Goal: Complete application form

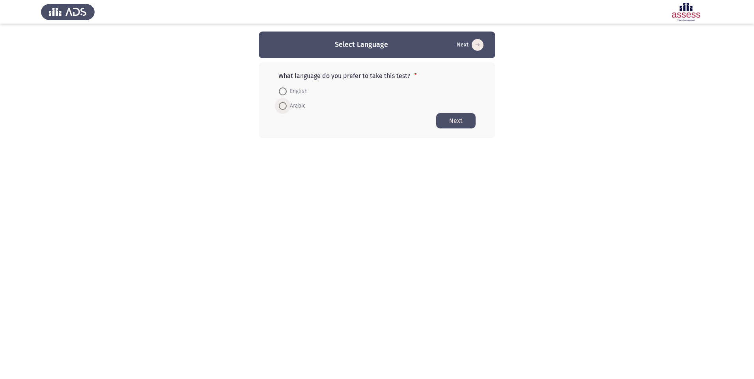
click at [283, 107] on span at bounding box center [283, 106] width 8 height 8
click at [283, 107] on input "Arabic" at bounding box center [283, 106] width 8 height 8
radio input "true"
click at [462, 126] on button "Next" at bounding box center [455, 120] width 39 height 15
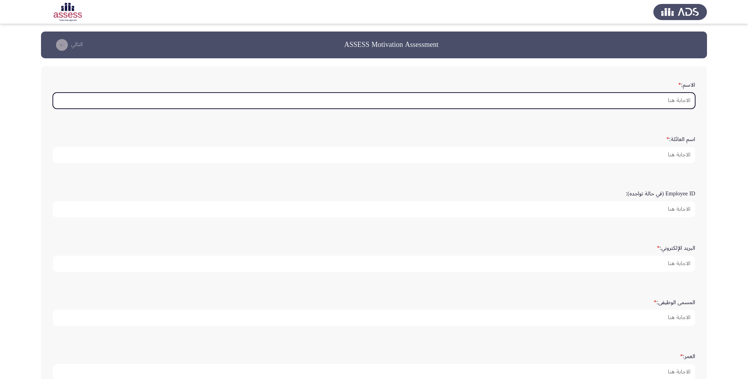
click at [604, 108] on input "الاسم: *" at bounding box center [374, 101] width 642 height 16
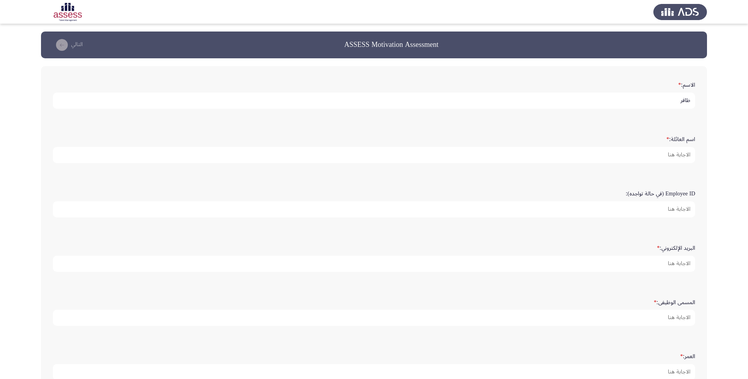
type input "ظافر"
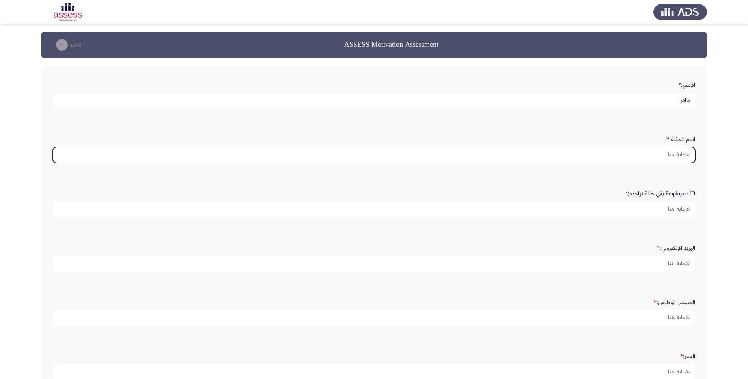
click at [605, 152] on input "اسم العائلة: *" at bounding box center [374, 155] width 642 height 16
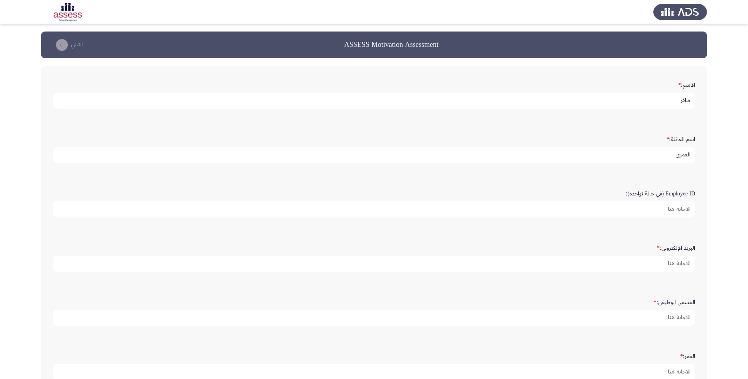
type input "العمري"
click at [614, 206] on input "Employee ID (في حالة تواجده):" at bounding box center [374, 210] width 642 height 16
type input "15342"
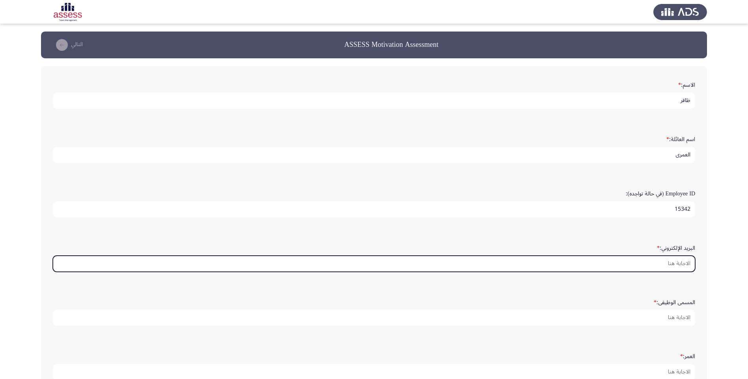
click at [614, 263] on input "البريد الإلكتروني: *" at bounding box center [374, 264] width 642 height 16
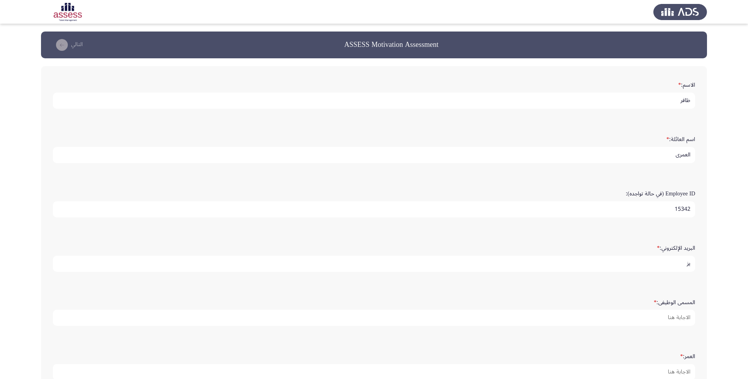
type input "ي"
type input "[EMAIL_ADDRESS][DOMAIN_NAME]"
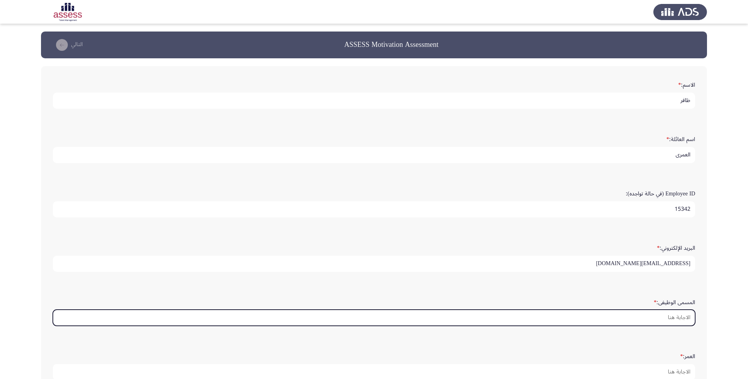
click at [651, 314] on input "المسمى الوظيفى: *" at bounding box center [374, 318] width 642 height 16
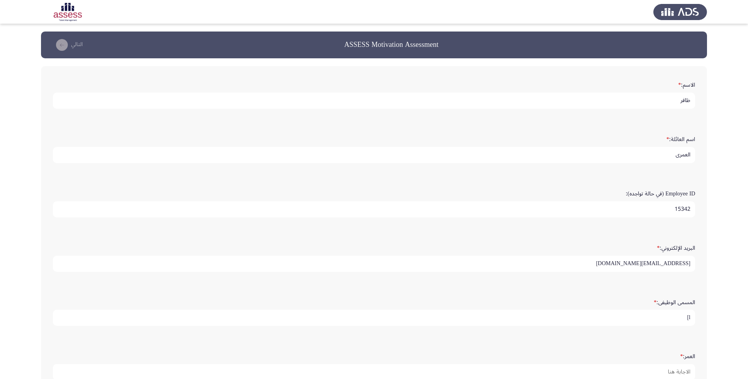
type input "l"
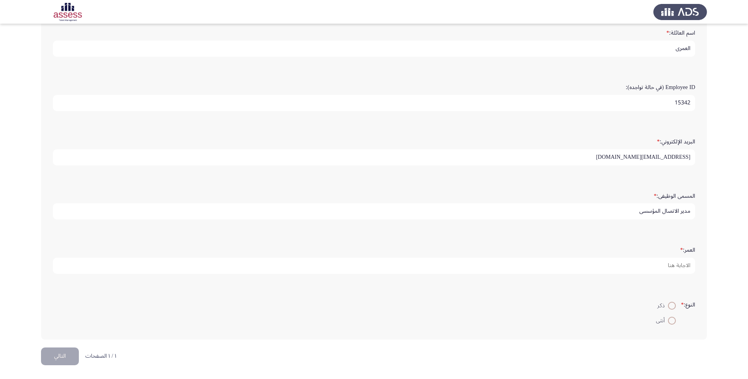
type input "مدير الاتصال المؤسسي"
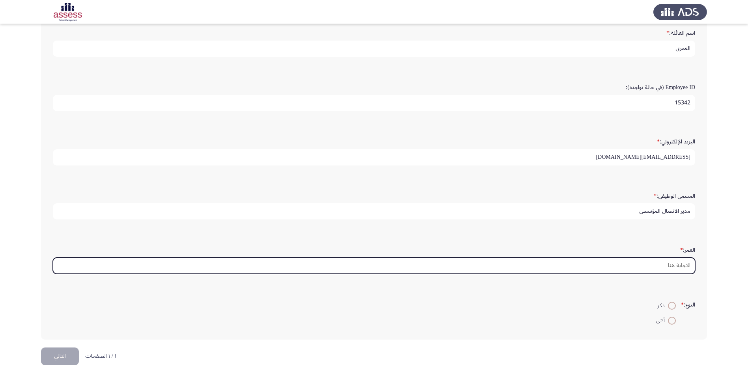
click at [619, 271] on input "العمر: *" at bounding box center [374, 266] width 642 height 16
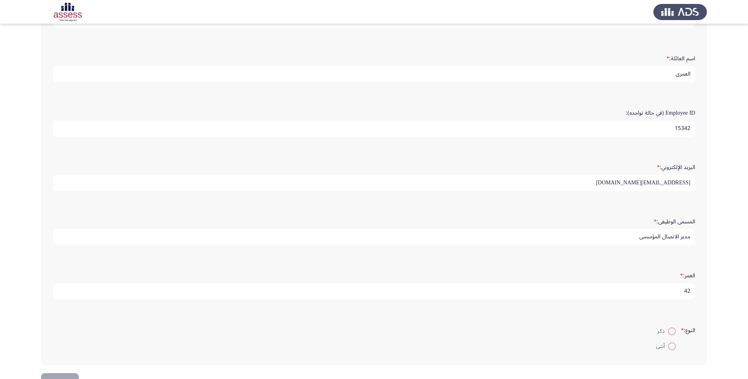
scroll to position [67, 0]
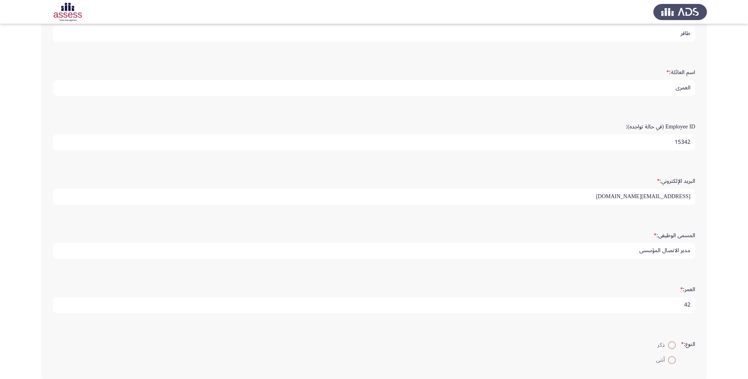
type input "42"
click at [668, 346] on span at bounding box center [672, 346] width 8 height 8
click at [668, 346] on input "ذكر" at bounding box center [672, 346] width 8 height 8
radio input "true"
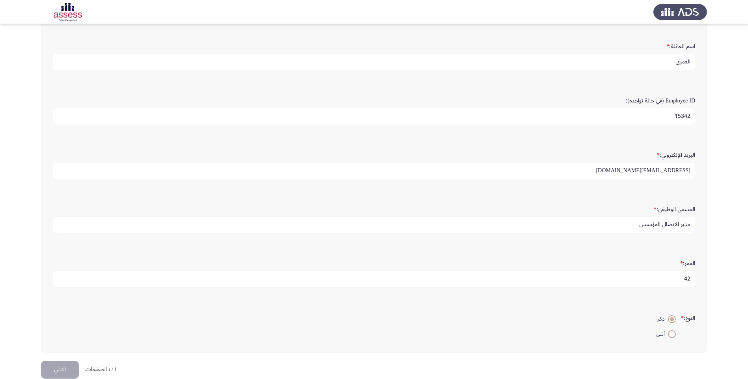
scroll to position [106, 0]
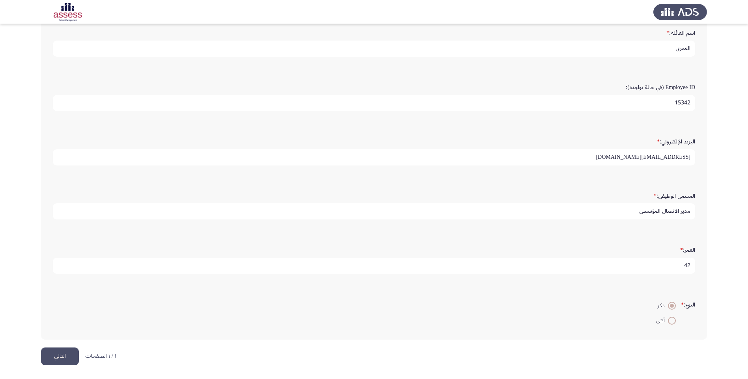
click at [63, 358] on button "التالي" at bounding box center [60, 357] width 38 height 18
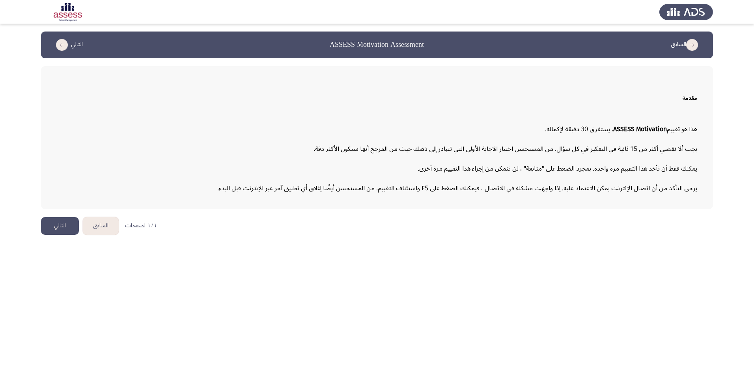
click at [65, 228] on button "التالي" at bounding box center [60, 226] width 38 height 18
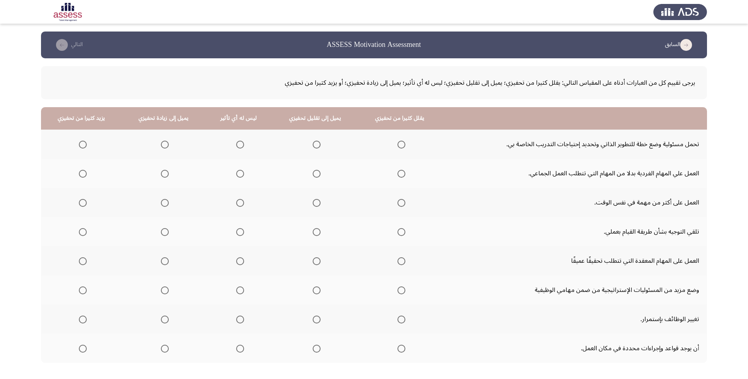
click at [84, 144] on span "Select an option" at bounding box center [83, 145] width 8 height 8
click at [84, 144] on input "Select an option" at bounding box center [83, 145] width 8 height 8
click at [236, 172] on span "Select an option" at bounding box center [240, 174] width 8 height 8
click at [236, 172] on input "Select an option" at bounding box center [240, 174] width 8 height 8
click at [164, 204] on span "Select an option" at bounding box center [165, 203] width 8 height 8
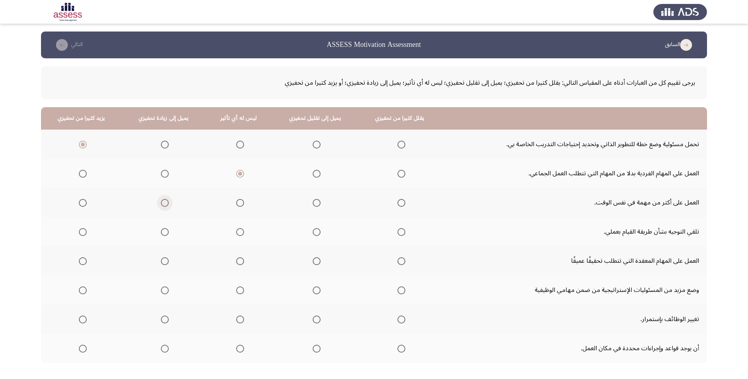
click at [164, 204] on input "Select an option" at bounding box center [165, 203] width 8 height 8
click at [239, 232] on span "Select an option" at bounding box center [240, 232] width 8 height 8
click at [239, 232] on input "Select an option" at bounding box center [240, 232] width 8 height 8
click at [239, 232] on span "Select an option" at bounding box center [240, 232] width 4 height 4
click at [239, 232] on input "Select an option" at bounding box center [240, 232] width 8 height 8
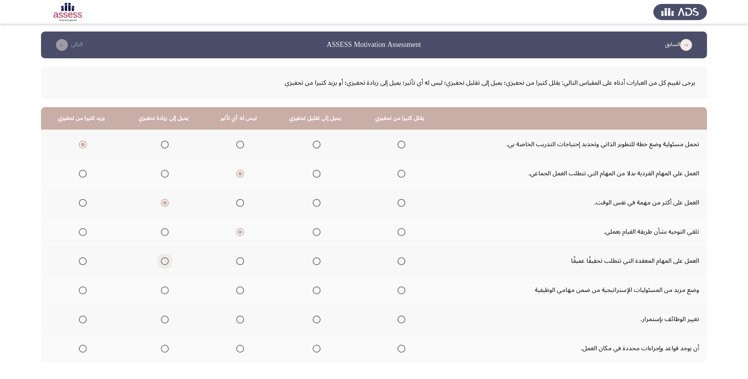
click at [163, 260] on span "Select an option" at bounding box center [165, 262] width 8 height 8
click at [163, 260] on input "Select an option" at bounding box center [165, 262] width 8 height 8
click at [238, 259] on span "Select an option" at bounding box center [240, 262] width 8 height 8
click at [238, 259] on input "Select an option" at bounding box center [240, 262] width 8 height 8
click at [237, 290] on span "Select an option" at bounding box center [240, 291] width 8 height 8
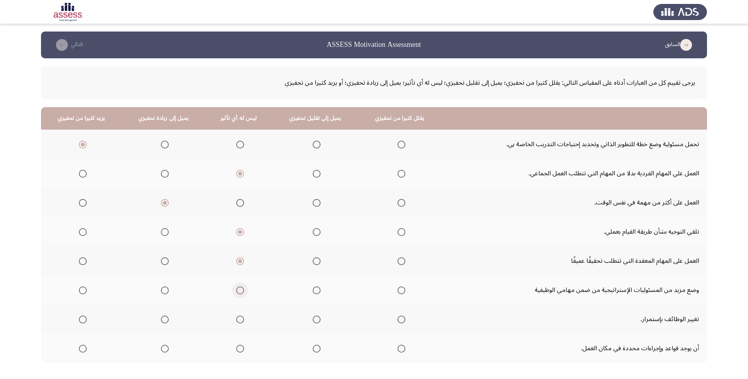
click at [237, 290] on input "Select an option" at bounding box center [240, 291] width 8 height 8
click at [239, 318] on span "Select an option" at bounding box center [240, 320] width 8 height 8
click at [239, 318] on input "Select an option" at bounding box center [240, 320] width 8 height 8
click at [84, 320] on span "Select an option" at bounding box center [83, 320] width 8 height 8
click at [84, 320] on input "Select an option" at bounding box center [83, 320] width 8 height 8
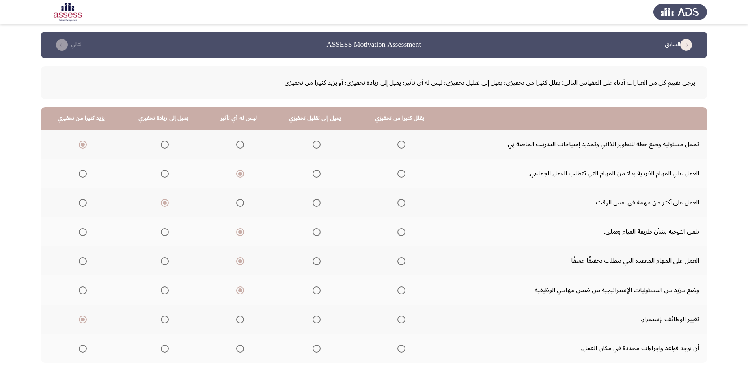
click at [84, 289] on span "Select an option" at bounding box center [83, 291] width 8 height 8
click at [84, 289] on input "Select an option" at bounding box center [83, 291] width 8 height 8
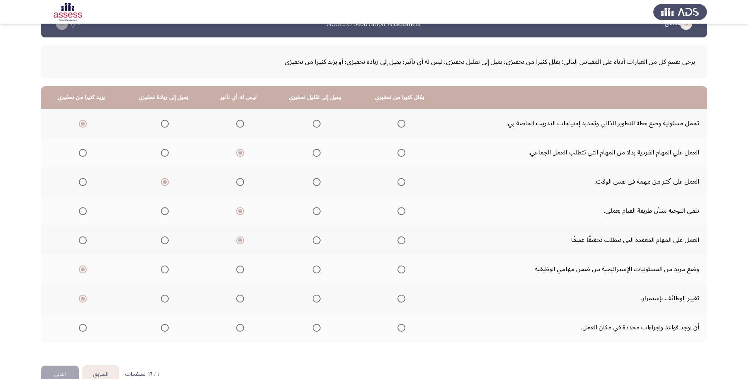
scroll to position [39, 0]
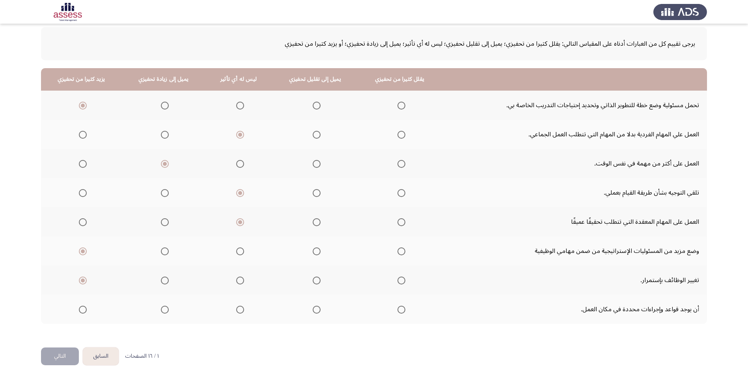
click at [239, 312] on span "Select an option" at bounding box center [240, 310] width 8 height 8
click at [239, 312] on input "Select an option" at bounding box center [240, 310] width 8 height 8
click at [65, 356] on button "التالي" at bounding box center [60, 357] width 38 height 18
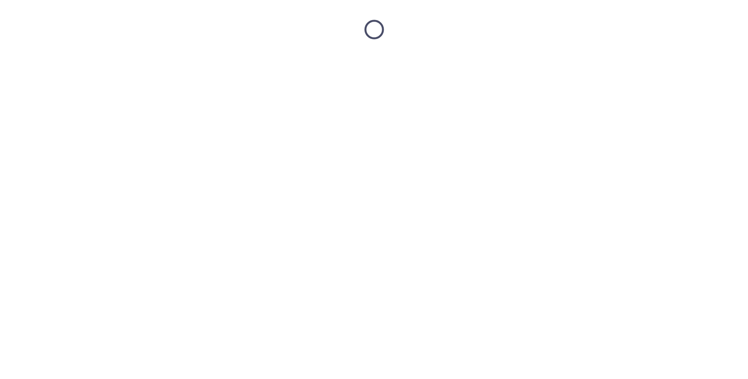
scroll to position [0, 0]
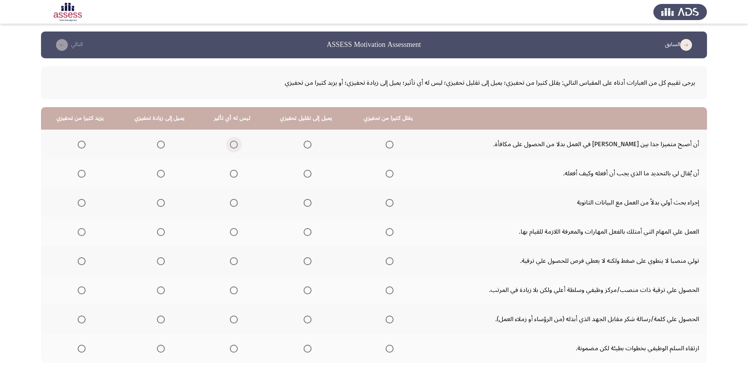
click at [232, 143] on span "Select an option" at bounding box center [234, 145] width 8 height 8
click at [232, 143] on input "Select an option" at bounding box center [234, 145] width 8 height 8
click at [227, 175] on label "Select an option" at bounding box center [232, 174] width 11 height 8
click at [230, 175] on input "Select an option" at bounding box center [234, 174] width 8 height 8
click at [158, 204] on span "Select an option" at bounding box center [161, 203] width 8 height 8
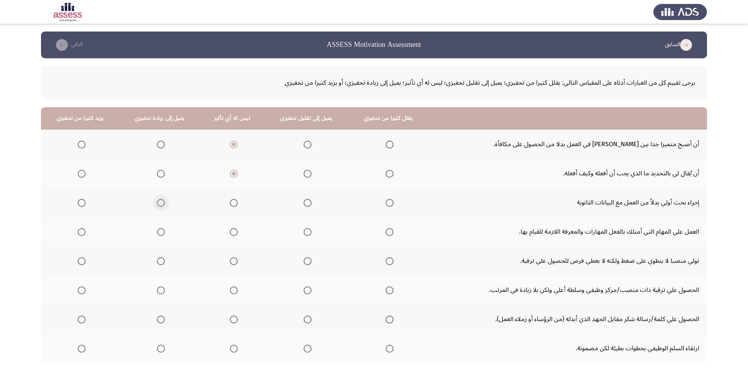
click at [158, 204] on input "Select an option" at bounding box center [161, 203] width 8 height 8
click at [159, 230] on span "Select an option" at bounding box center [161, 232] width 8 height 8
click at [159, 230] on input "Select an option" at bounding box center [161, 232] width 8 height 8
drag, startPoint x: 521, startPoint y: 261, endPoint x: 695, endPoint y: 261, distance: 174.3
click at [676, 261] on td "تولي منصبا لا ينطوي على ضغط ولكنه لا يعطي فرص للحصول علي ترقية." at bounding box center [567, 260] width 279 height 29
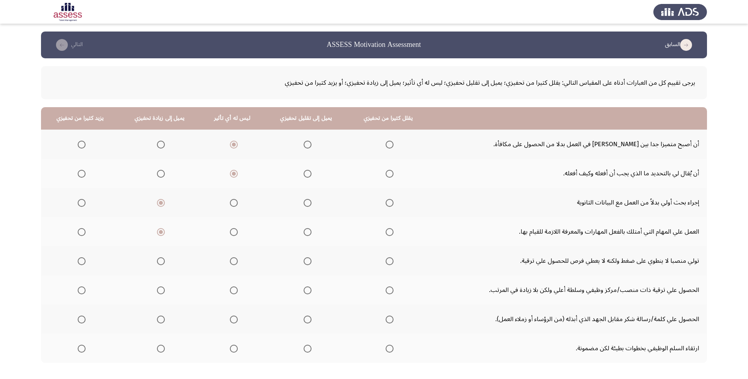
drag, startPoint x: 704, startPoint y: 261, endPoint x: 582, endPoint y: 258, distance: 122.3
click at [603, 260] on td "تولي منصبا لا ينطوي على ضغط ولكنه لا يعطي فرص للحصول علي ترقية." at bounding box center [567, 260] width 279 height 29
click at [162, 263] on span "Select an option" at bounding box center [161, 262] width 8 height 8
click at [162, 263] on input "Select an option" at bounding box center [161, 262] width 8 height 8
click at [162, 264] on span "Select an option" at bounding box center [161, 262] width 8 height 8
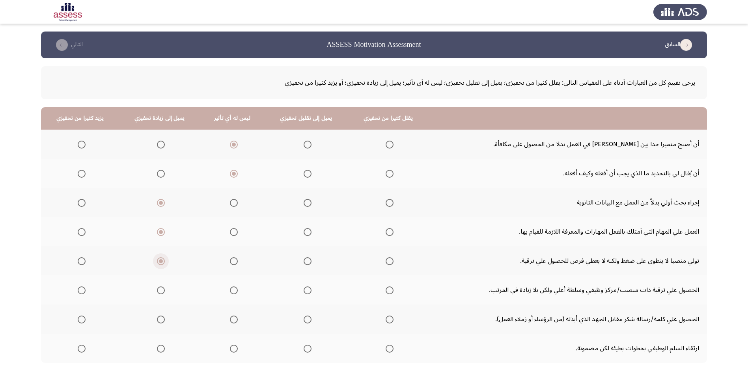
click at [162, 264] on input "Select an option" at bounding box center [161, 262] width 8 height 8
click at [386, 263] on span "Select an option" at bounding box center [390, 262] width 8 height 8
click at [386, 263] on input "Select an option" at bounding box center [390, 262] width 8 height 8
click at [162, 289] on span "Select an option" at bounding box center [161, 291] width 8 height 8
click at [162, 289] on input "Select an option" at bounding box center [161, 291] width 8 height 8
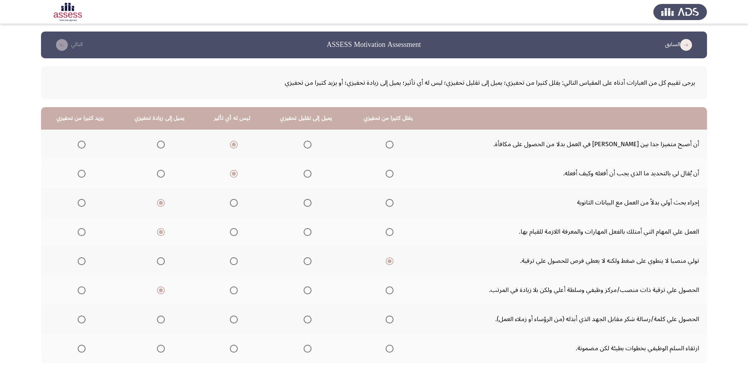
click at [79, 320] on span "Select an option" at bounding box center [82, 320] width 8 height 8
click at [79, 320] on input "Select an option" at bounding box center [82, 320] width 8 height 8
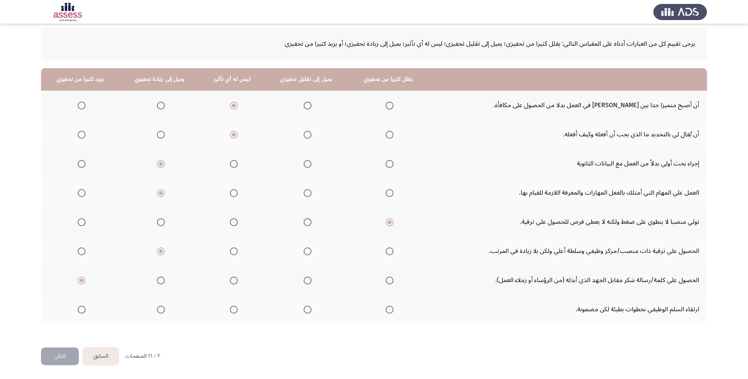
click at [164, 310] on span "Select an option" at bounding box center [161, 310] width 8 height 8
click at [164, 310] on input "Select an option" at bounding box center [161, 310] width 8 height 8
click at [51, 359] on button "التالي" at bounding box center [60, 357] width 38 height 18
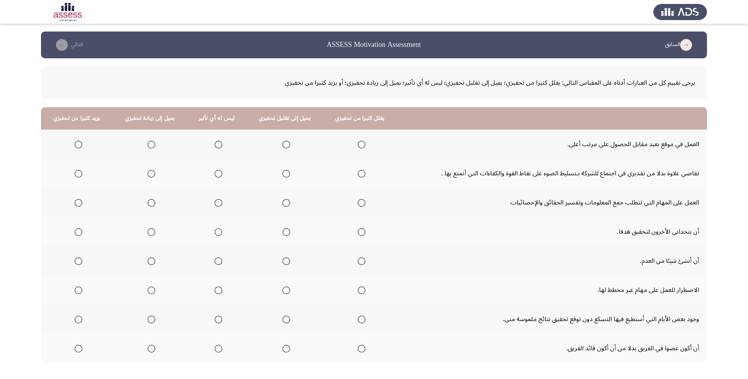
click at [217, 146] on span "Select an option" at bounding box center [219, 145] width 8 height 8
click at [217, 146] on input "Select an option" at bounding box center [219, 145] width 8 height 8
click at [218, 174] on span "Select an option" at bounding box center [219, 174] width 8 height 8
click at [218, 174] on input "Select an option" at bounding box center [219, 174] width 8 height 8
click at [157, 200] on th at bounding box center [149, 202] width 75 height 29
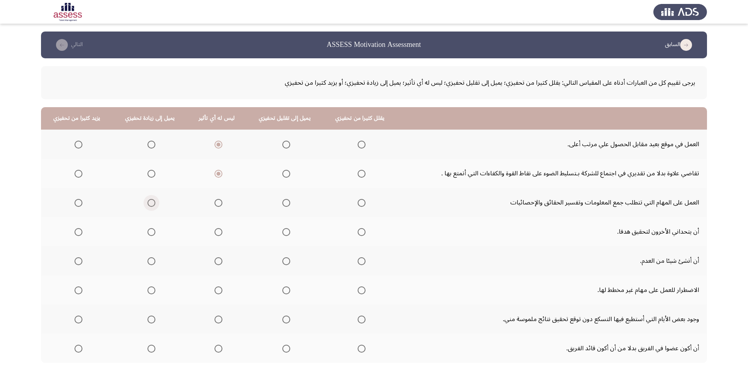
click at [155, 201] on span "Select an option" at bounding box center [152, 203] width 8 height 8
click at [155, 201] on input "Select an option" at bounding box center [152, 203] width 8 height 8
click at [149, 233] on span "Select an option" at bounding box center [152, 232] width 8 height 8
click at [149, 233] on input "Select an option" at bounding box center [152, 232] width 8 height 8
click at [77, 233] on span "Select an option" at bounding box center [79, 232] width 8 height 8
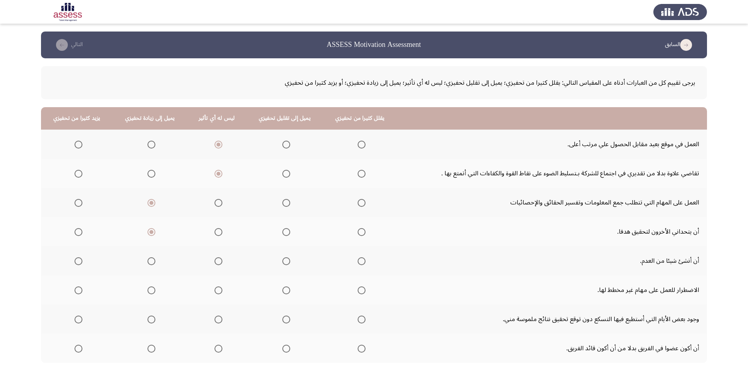
click at [77, 233] on input "Select an option" at bounding box center [79, 232] width 8 height 8
click at [77, 260] on span "Select an option" at bounding box center [79, 262] width 8 height 8
click at [77, 260] on input "Select an option" at bounding box center [79, 262] width 8 height 8
click at [218, 293] on span "Select an option" at bounding box center [219, 291] width 8 height 8
click at [218, 293] on input "Select an option" at bounding box center [219, 291] width 8 height 8
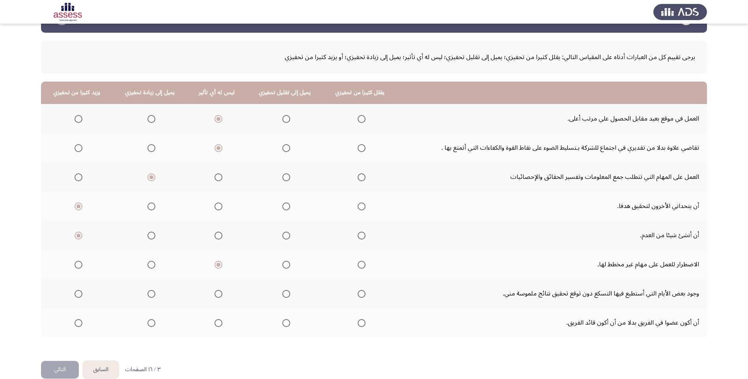
scroll to position [39, 0]
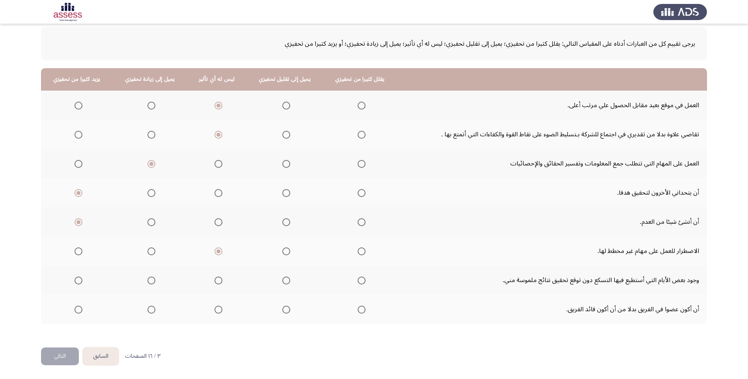
click at [359, 284] on span "Select an option" at bounding box center [362, 281] width 8 height 8
click at [359, 284] on input "Select an option" at bounding box center [362, 281] width 8 height 8
click at [362, 313] on th at bounding box center [360, 309] width 74 height 29
click at [358, 313] on span "Select an option" at bounding box center [362, 310] width 8 height 8
click at [358, 313] on input "Select an option" at bounding box center [362, 310] width 8 height 8
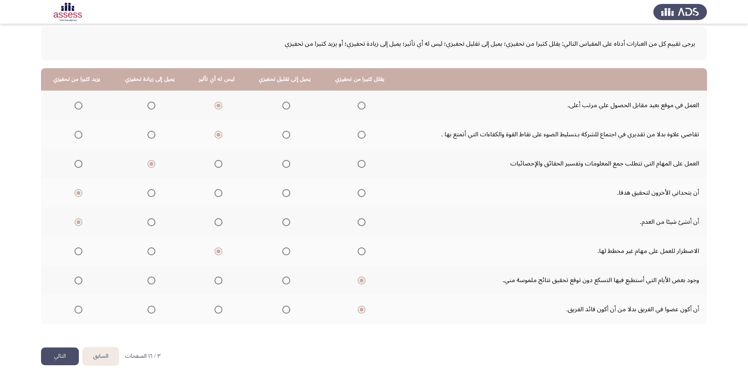
click at [60, 356] on button "التالي" at bounding box center [60, 357] width 38 height 18
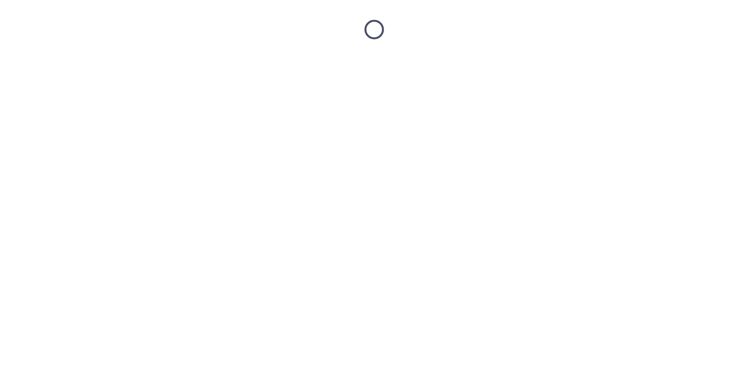
scroll to position [0, 0]
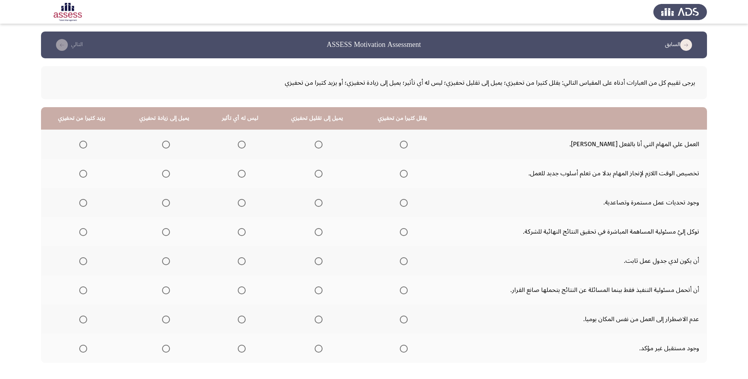
click at [313, 133] on th at bounding box center [317, 144] width 87 height 29
click at [43, 141] on th at bounding box center [81, 144] width 81 height 29
click at [193, 140] on th at bounding box center [164, 144] width 84 height 29
click at [400, 143] on span "Select an option" at bounding box center [404, 145] width 8 height 8
click at [400, 143] on input "Select an option" at bounding box center [404, 145] width 8 height 8
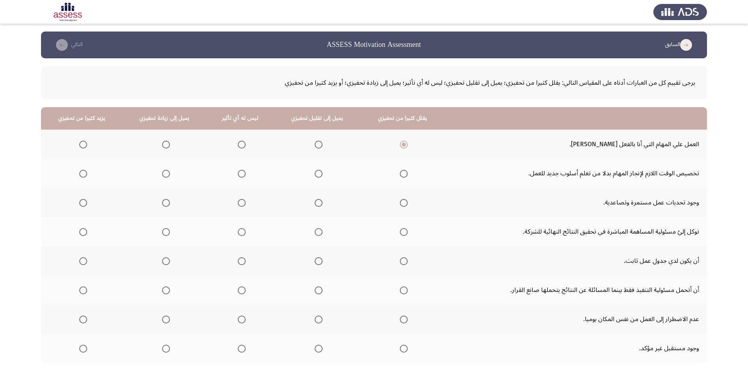
click at [402, 143] on span "Select an option" at bounding box center [404, 145] width 4 height 4
click at [400, 143] on input "Select an option" at bounding box center [404, 145] width 8 height 8
click at [316, 145] on span "Select an option" at bounding box center [319, 145] width 8 height 8
click at [316, 145] on input "Select an option" at bounding box center [319, 145] width 8 height 8
click at [164, 146] on span "Select an option" at bounding box center [166, 145] width 8 height 8
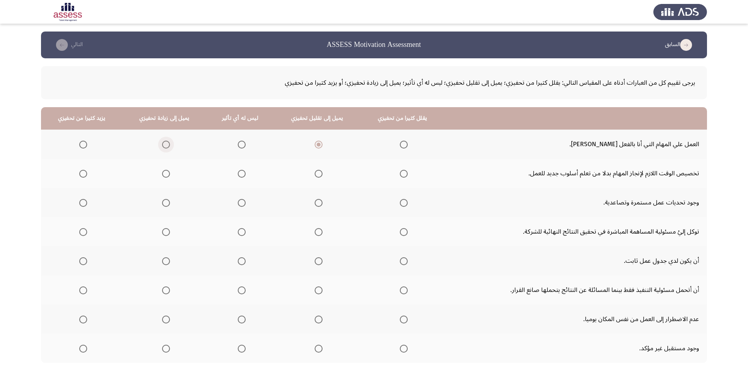
click at [164, 146] on input "Select an option" at bounding box center [166, 145] width 8 height 8
click at [238, 176] on span "Select an option" at bounding box center [242, 174] width 8 height 8
click at [238, 176] on input "Select an option" at bounding box center [242, 174] width 8 height 8
click at [162, 203] on span "Select an option" at bounding box center [166, 203] width 8 height 8
click at [162, 203] on input "Select an option" at bounding box center [166, 203] width 8 height 8
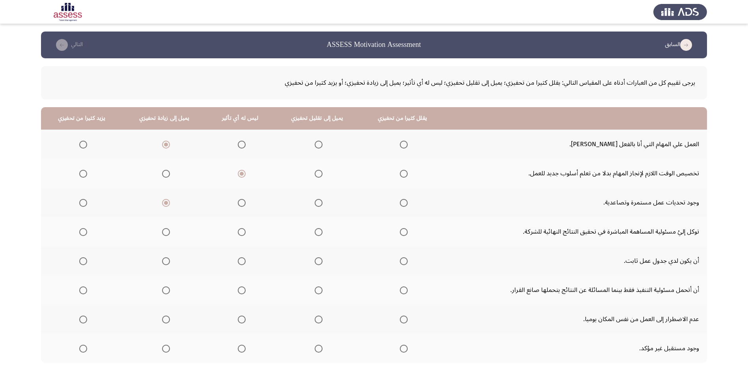
click at [80, 229] on span "Select an option" at bounding box center [83, 232] width 8 height 8
click at [80, 229] on input "Select an option" at bounding box center [83, 232] width 8 height 8
click at [242, 264] on span "Select an option" at bounding box center [242, 262] width 8 height 8
click at [242, 264] on input "Select an option" at bounding box center [242, 262] width 8 height 8
click at [464, 278] on td "أن أتحمل مسئولية التنفيذ فقط بينما المسائلة عن النتائج يتحملها صانع القرار." at bounding box center [575, 290] width 263 height 29
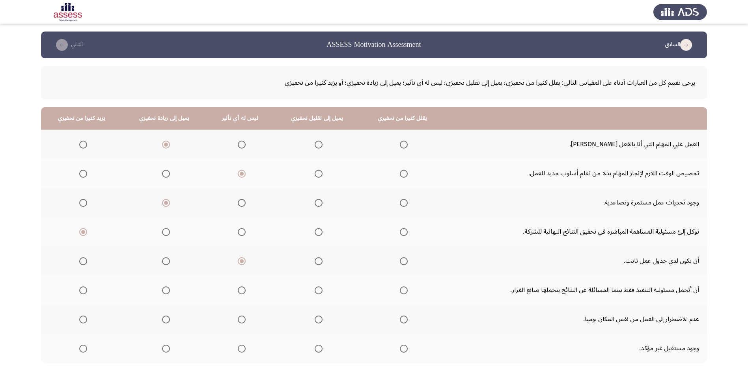
click at [241, 291] on span "Select an option" at bounding box center [242, 291] width 8 height 8
click at [241, 291] on input "Select an option" at bounding box center [242, 291] width 8 height 8
click at [166, 294] on span "Select an option" at bounding box center [166, 291] width 8 height 8
click at [166, 294] on input "Select an option" at bounding box center [166, 291] width 8 height 8
click at [238, 321] on span "Select an option" at bounding box center [242, 320] width 8 height 8
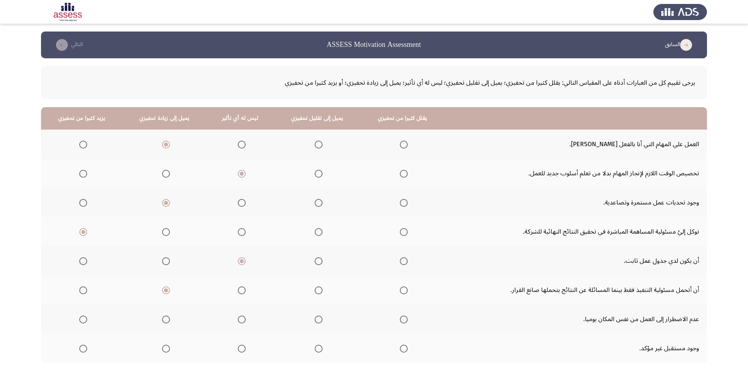
click at [238, 321] on input "Select an option" at bounding box center [242, 320] width 8 height 8
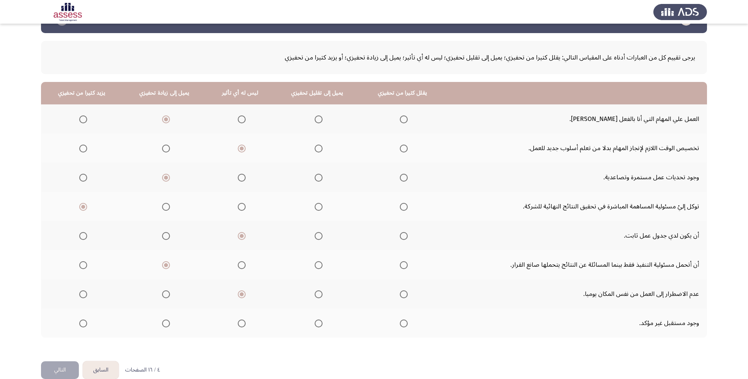
scroll to position [39, 0]
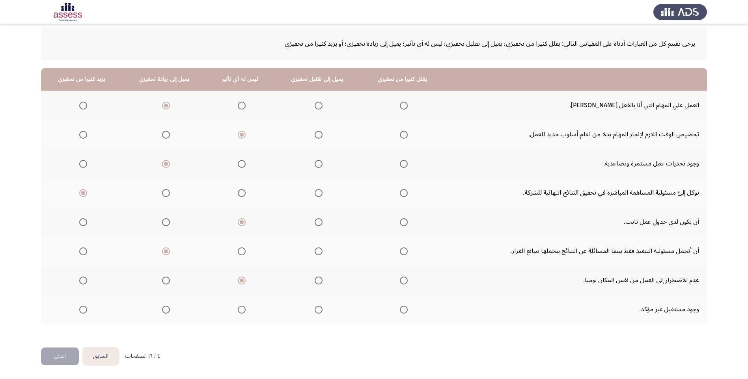
click at [400, 310] on span "Select an option" at bounding box center [404, 310] width 8 height 8
click at [400, 310] on input "Select an option" at bounding box center [404, 310] width 8 height 8
click at [71, 357] on button "التالي" at bounding box center [60, 357] width 38 height 18
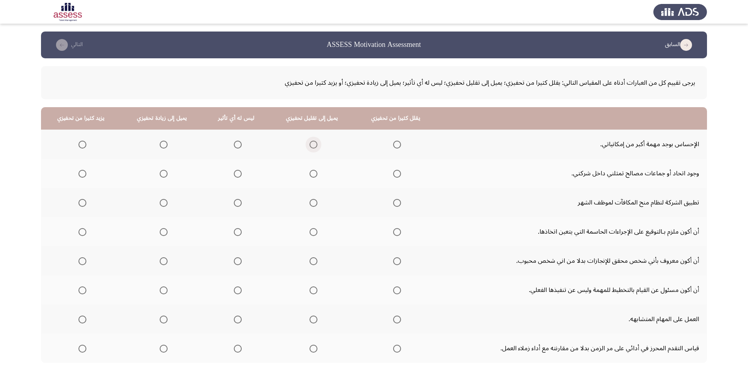
click at [313, 144] on span "Select an option" at bounding box center [314, 145] width 8 height 8
click at [313, 144] on input "Select an option" at bounding box center [314, 145] width 8 height 8
click at [165, 145] on span "Select an option" at bounding box center [164, 145] width 8 height 8
click at [165, 145] on input "Select an option" at bounding box center [164, 145] width 8 height 8
click at [237, 172] on span "Select an option" at bounding box center [238, 174] width 8 height 8
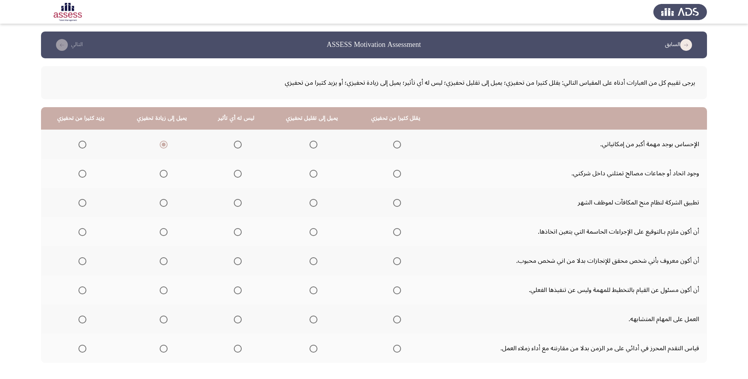
click at [237, 172] on input "Select an option" at bounding box center [238, 174] width 8 height 8
click at [163, 203] on span "Select an option" at bounding box center [164, 203] width 8 height 8
click at [163, 203] on input "Select an option" at bounding box center [164, 203] width 8 height 8
click at [166, 233] on span "Select an option" at bounding box center [164, 232] width 8 height 8
click at [166, 233] on input "Select an option" at bounding box center [164, 232] width 8 height 8
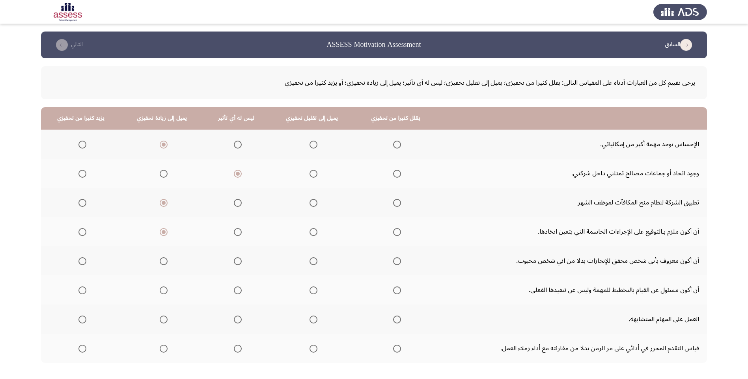
click at [82, 263] on span "Select an option" at bounding box center [82, 262] width 8 height 8
click at [82, 263] on input "Select an option" at bounding box center [82, 262] width 8 height 8
click at [240, 290] on span "Select an option" at bounding box center [238, 291] width 8 height 8
click at [240, 290] on input "Select an option" at bounding box center [238, 291] width 8 height 8
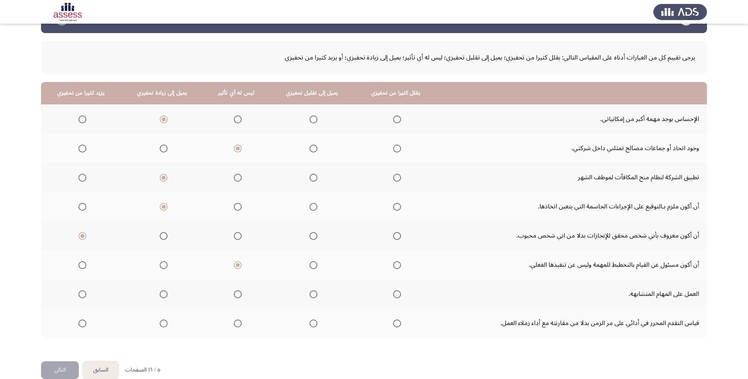
scroll to position [39, 0]
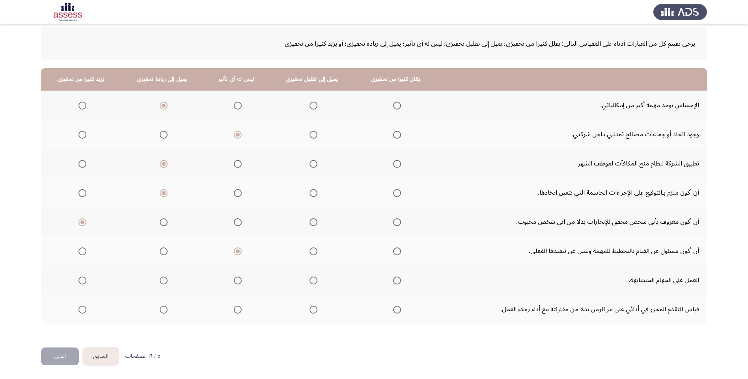
click at [236, 283] on span "Select an option" at bounding box center [238, 281] width 8 height 8
click at [236, 283] on input "Select an option" at bounding box center [238, 281] width 8 height 8
click at [424, 302] on th at bounding box center [396, 309] width 82 height 29
click at [237, 312] on span "Select an option" at bounding box center [238, 310] width 8 height 8
click at [237, 312] on input "Select an option" at bounding box center [238, 310] width 8 height 8
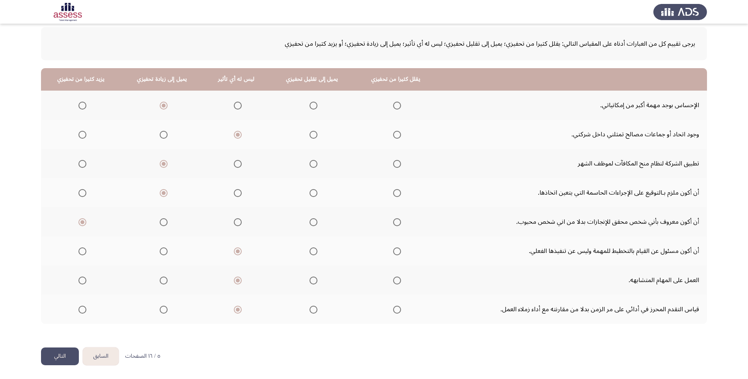
click at [569, 297] on td "قياس التقدم المحرز في أدائي على مر الزمن بدلا من مقارنته مع أداء زملاء العمل." at bounding box center [572, 309] width 271 height 29
click at [162, 315] on mat-radio-group "Select an option" at bounding box center [162, 309] width 11 height 13
click at [61, 361] on button "التالي" at bounding box center [60, 357] width 38 height 18
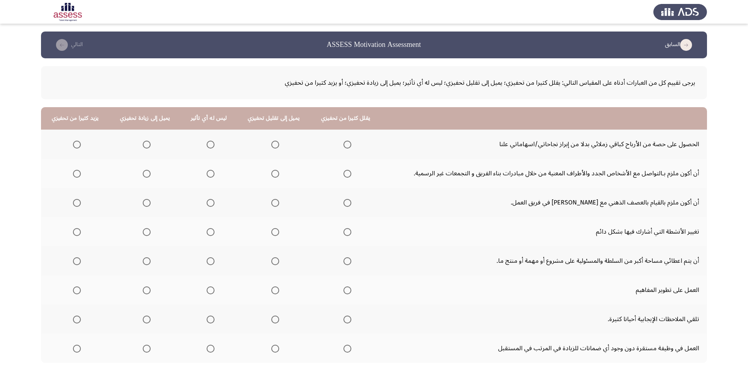
click at [144, 143] on span "Select an option" at bounding box center [147, 145] width 8 height 8
click at [144, 143] on input "Select an option" at bounding box center [147, 145] width 8 height 8
click at [146, 176] on span "Select an option" at bounding box center [147, 174] width 8 height 8
click at [146, 176] on input "Select an option" at bounding box center [147, 174] width 8 height 8
click at [144, 205] on span "Select an option" at bounding box center [147, 203] width 8 height 8
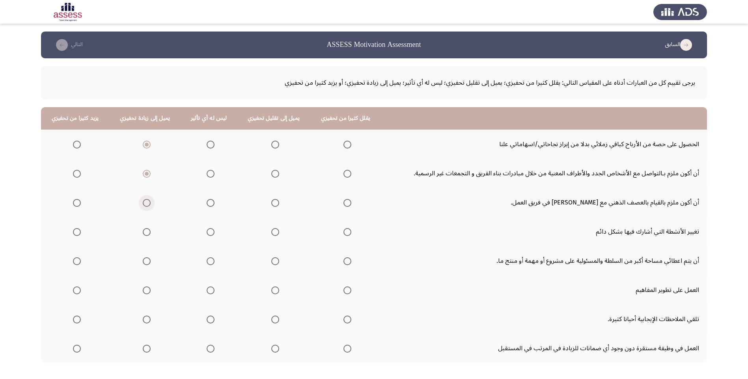
click at [144, 205] on input "Select an option" at bounding box center [147, 203] width 8 height 8
click at [144, 234] on span "Select an option" at bounding box center [147, 232] width 8 height 8
click at [144, 234] on input "Select an option" at bounding box center [147, 232] width 8 height 8
click at [68, 261] on th at bounding box center [75, 260] width 68 height 29
click at [73, 260] on span "Select an option" at bounding box center [77, 262] width 8 height 8
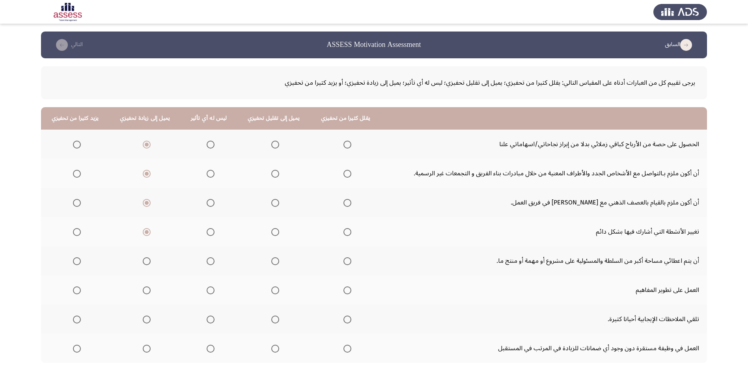
click at [73, 260] on input "Select an option" at bounding box center [77, 262] width 8 height 8
click at [77, 293] on span "Select an option" at bounding box center [77, 291] width 8 height 8
click at [77, 293] on input "Select an option" at bounding box center [77, 291] width 8 height 8
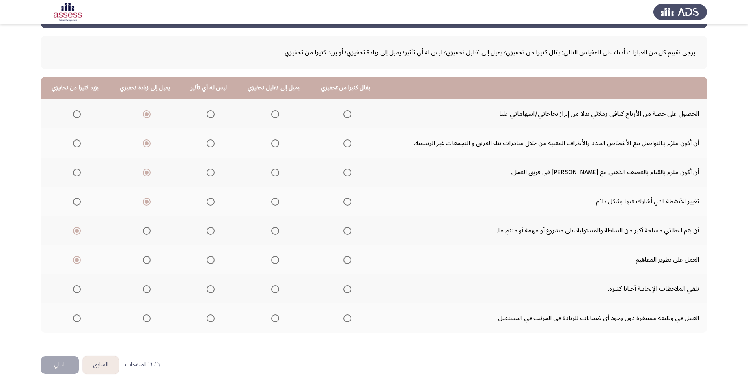
scroll to position [39, 0]
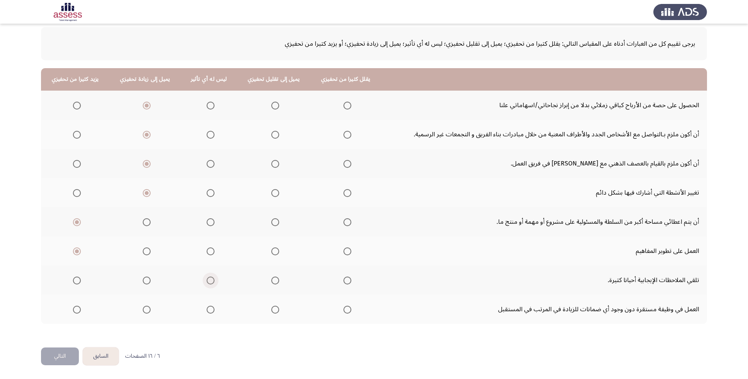
click at [207, 281] on span "Select an option" at bounding box center [211, 281] width 8 height 8
click at [207, 281] on input "Select an option" at bounding box center [211, 281] width 8 height 8
click at [208, 309] on span "Select an option" at bounding box center [211, 310] width 8 height 8
click at [208, 309] on input "Select an option" at bounding box center [211, 310] width 8 height 8
click at [50, 356] on button "التالي" at bounding box center [60, 357] width 38 height 18
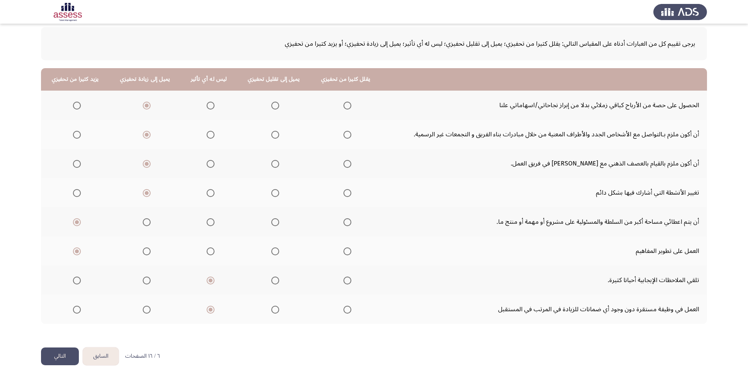
scroll to position [0, 0]
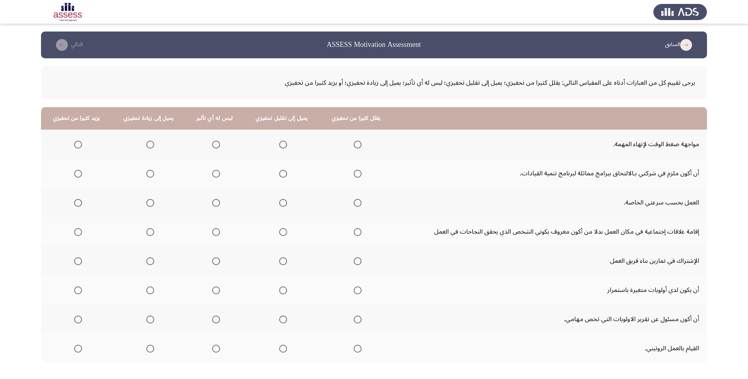
click at [213, 144] on span "Select an option" at bounding box center [216, 145] width 8 height 8
click at [213, 144] on input "Select an option" at bounding box center [216, 145] width 8 height 8
click at [149, 174] on span "Select an option" at bounding box center [150, 174] width 8 height 8
click at [149, 174] on input "Select an option" at bounding box center [150, 174] width 8 height 8
click at [218, 204] on span "Select an option" at bounding box center [216, 203] width 8 height 8
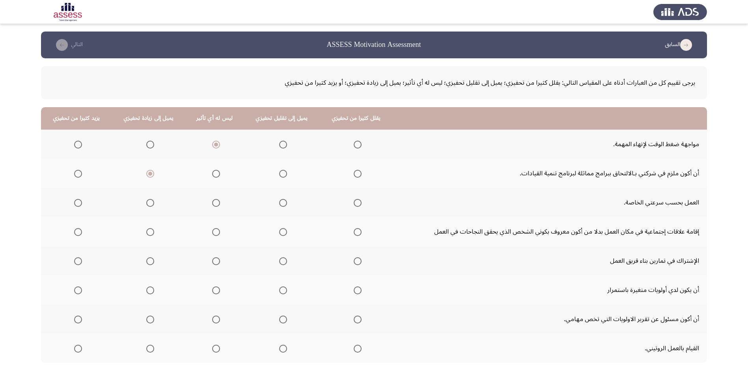
click at [218, 204] on input "Select an option" at bounding box center [216, 203] width 8 height 8
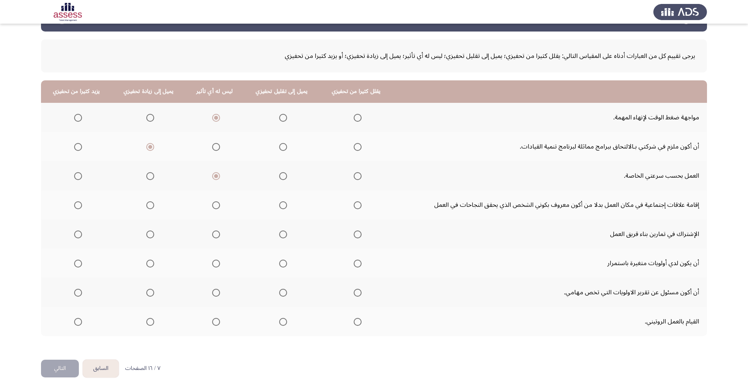
scroll to position [39, 0]
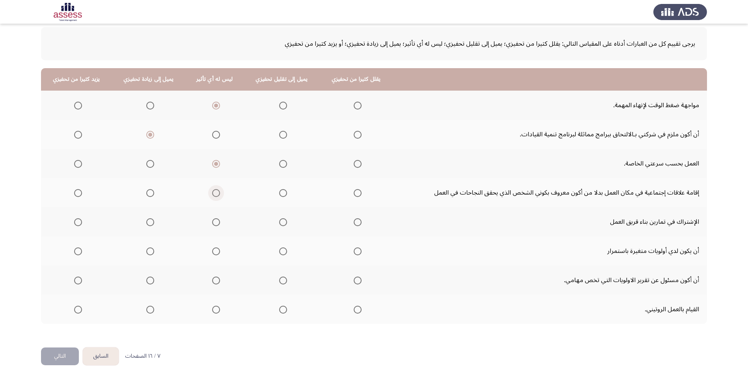
click at [209, 193] on label "Select an option" at bounding box center [214, 193] width 11 height 8
click at [212, 193] on input "Select an option" at bounding box center [216, 193] width 8 height 8
click at [149, 223] on span "Select an option" at bounding box center [150, 222] width 8 height 8
click at [149, 223] on input "Select an option" at bounding box center [150, 222] width 8 height 8
click at [213, 251] on span "Select an option" at bounding box center [216, 252] width 8 height 8
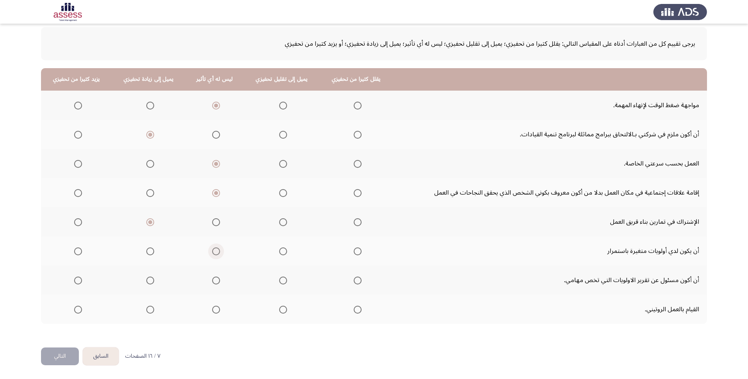
click at [213, 251] on input "Select an option" at bounding box center [216, 252] width 8 height 8
click at [148, 279] on span "Select an option" at bounding box center [150, 281] width 8 height 8
click at [148, 279] on input "Select an option" at bounding box center [150, 281] width 8 height 8
click at [213, 284] on span "Select an option" at bounding box center [216, 281] width 8 height 8
click at [213, 284] on input "Select an option" at bounding box center [216, 281] width 8 height 8
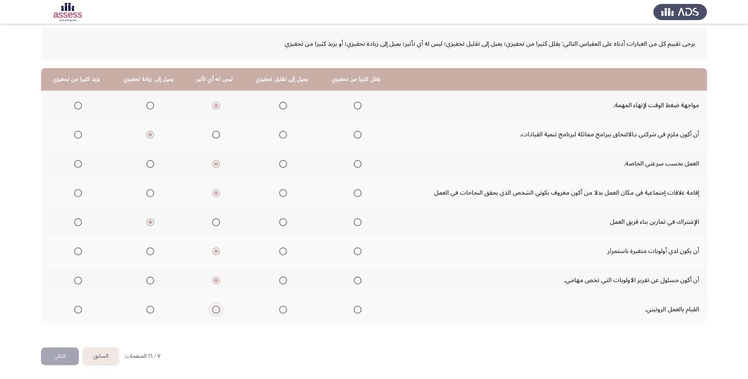
click at [212, 311] on span "Select an option" at bounding box center [216, 310] width 8 height 8
click at [212, 311] on input "Select an option" at bounding box center [216, 310] width 8 height 8
click at [69, 360] on button "التالي" at bounding box center [60, 357] width 38 height 18
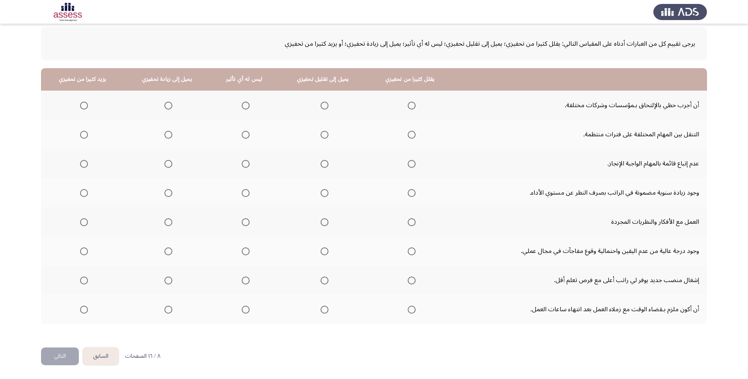
click at [100, 359] on button "السابق" at bounding box center [101, 357] width 36 height 18
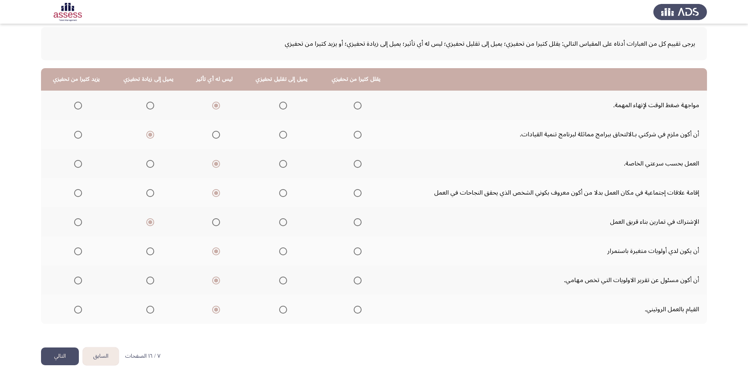
click at [281, 311] on span "Select an option" at bounding box center [283, 310] width 8 height 8
click at [281, 311] on input "Select an option" at bounding box center [283, 310] width 8 height 8
click at [65, 357] on button "التالي" at bounding box center [60, 357] width 38 height 18
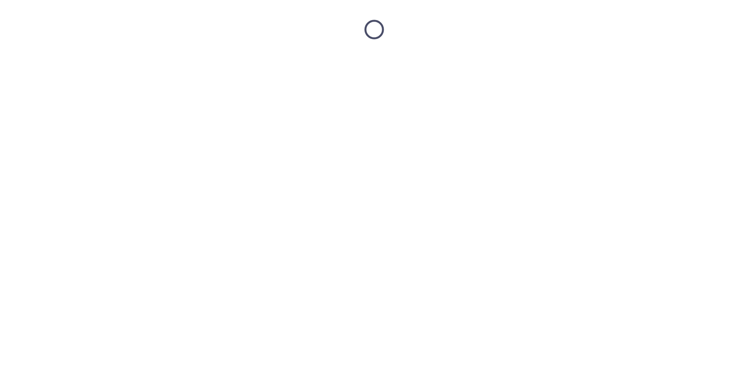
scroll to position [0, 0]
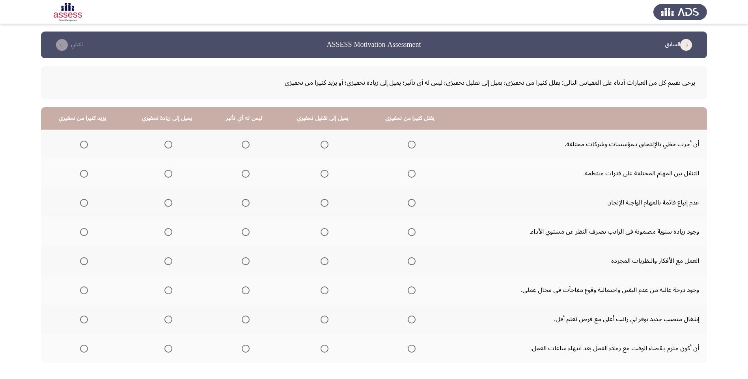
click at [242, 144] on span "Select an option" at bounding box center [246, 145] width 8 height 8
click at [242, 144] on input "Select an option" at bounding box center [246, 145] width 8 height 8
click at [244, 176] on span "Select an option" at bounding box center [246, 174] width 8 height 8
click at [244, 176] on input "Select an option" at bounding box center [246, 174] width 8 height 8
click at [243, 204] on span "Select an option" at bounding box center [246, 203] width 8 height 8
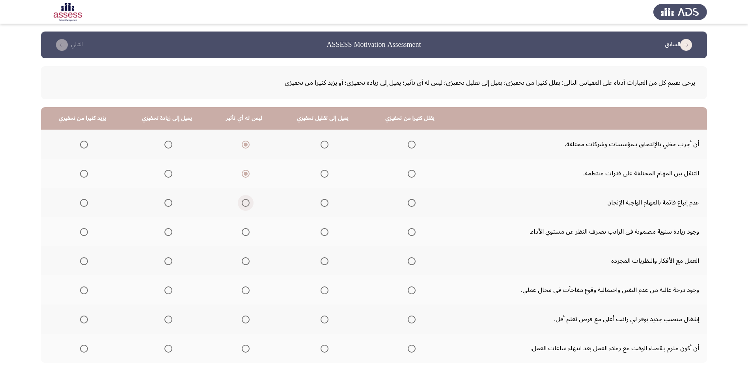
click at [243, 204] on input "Select an option" at bounding box center [246, 203] width 8 height 8
click at [245, 230] on span "Select an option" at bounding box center [246, 232] width 8 height 8
click at [245, 230] on input "Select an option" at bounding box center [246, 232] width 8 height 8
click at [168, 260] on span "Select an option" at bounding box center [168, 262] width 8 height 8
click at [168, 260] on input "Select an option" at bounding box center [168, 262] width 8 height 8
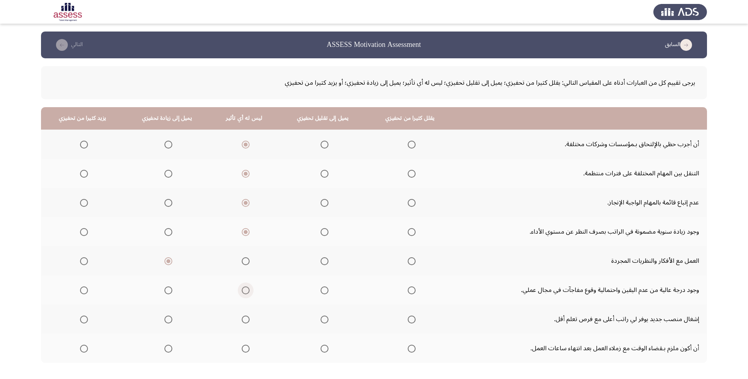
click at [242, 291] on span "Select an option" at bounding box center [246, 291] width 8 height 8
click at [242, 291] on input "Select an option" at bounding box center [246, 291] width 8 height 8
click at [244, 321] on span "Select an option" at bounding box center [246, 320] width 8 height 8
click at [244, 321] on input "Select an option" at bounding box center [246, 320] width 8 height 8
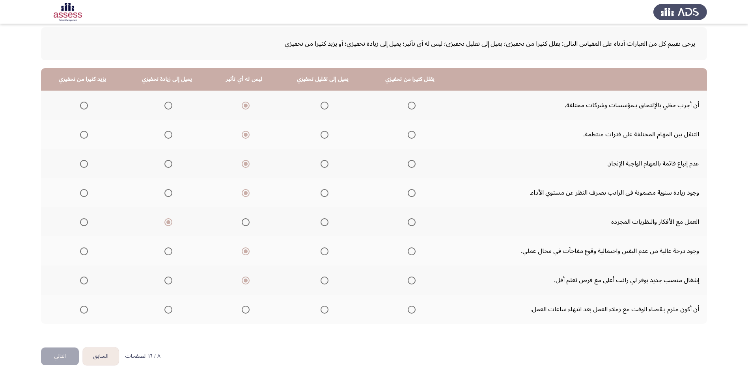
click at [323, 280] on span "Select an option" at bounding box center [325, 281] width 8 height 8
click at [323, 280] on input "Select an option" at bounding box center [325, 281] width 8 height 8
click at [243, 311] on span "Select an option" at bounding box center [246, 310] width 8 height 8
click at [243, 311] on input "Select an option" at bounding box center [246, 310] width 8 height 8
drag, startPoint x: 41, startPoint y: 362, endPoint x: 46, endPoint y: 361, distance: 5.3
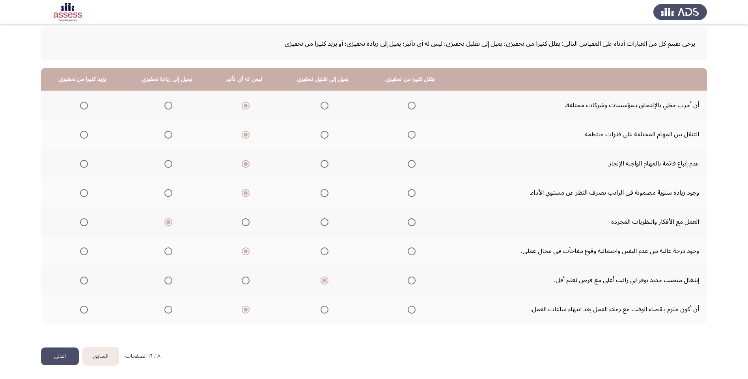
click at [41, 362] on button "التالي" at bounding box center [60, 357] width 38 height 18
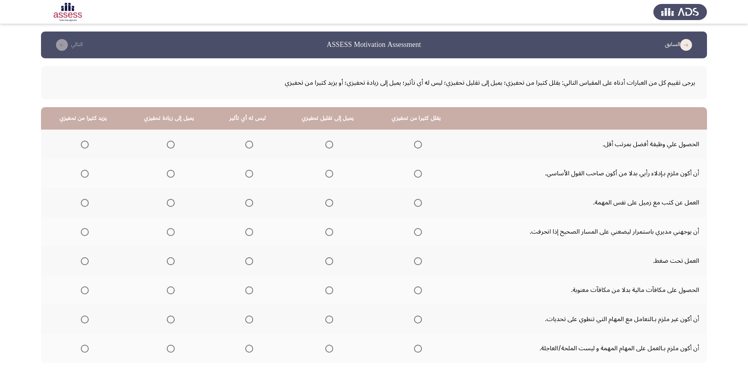
click at [245, 146] on span "Select an option" at bounding box center [249, 145] width 8 height 8
click at [245, 146] on input "Select an option" at bounding box center [249, 145] width 8 height 8
click at [325, 174] on span "Select an option" at bounding box center [329, 174] width 8 height 8
click at [325, 174] on input "Select an option" at bounding box center [329, 174] width 8 height 8
click at [172, 202] on span "Select an option" at bounding box center [171, 203] width 8 height 8
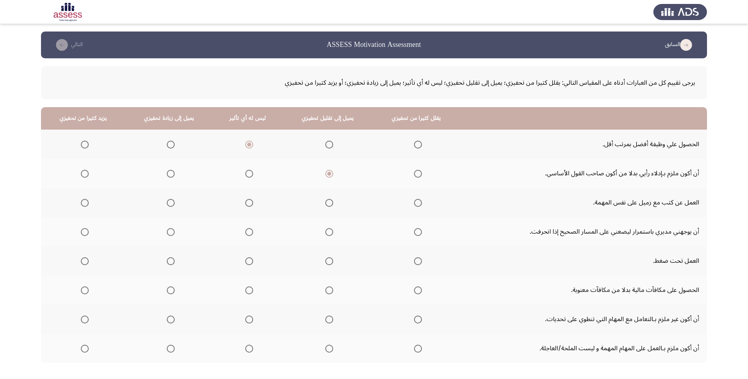
click at [172, 202] on input "Select an option" at bounding box center [171, 203] width 8 height 8
click at [248, 235] on span "Select an option" at bounding box center [249, 232] width 8 height 8
click at [248, 235] on input "Select an option" at bounding box center [249, 232] width 8 height 8
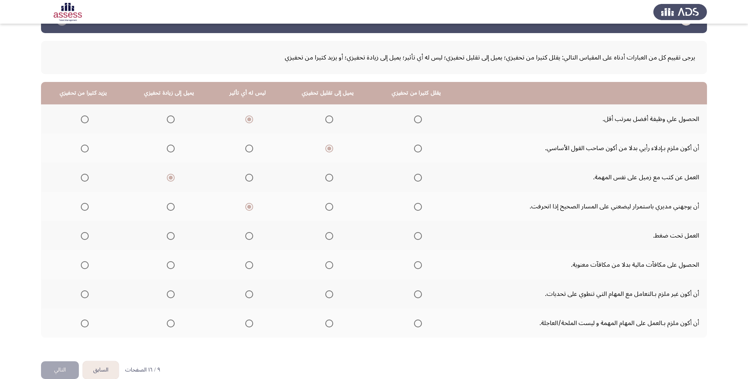
scroll to position [39, 0]
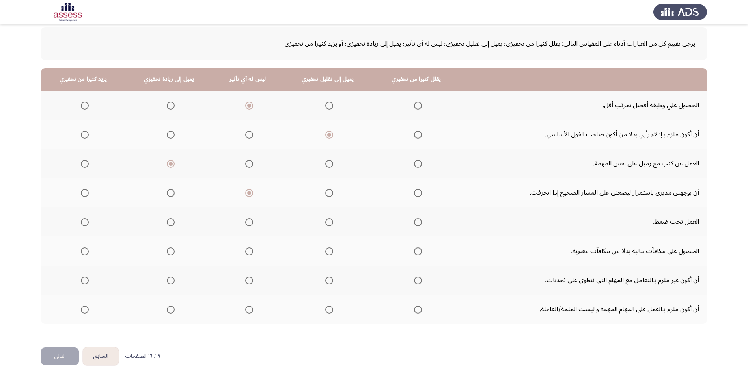
click at [85, 223] on span "Select an option" at bounding box center [85, 222] width 8 height 8
click at [85, 223] on input "Select an option" at bounding box center [85, 222] width 8 height 8
click at [168, 253] on span "Select an option" at bounding box center [171, 252] width 8 height 8
click at [168, 253] on input "Select an option" at bounding box center [171, 252] width 8 height 8
click at [415, 282] on span "Select an option" at bounding box center [418, 281] width 8 height 8
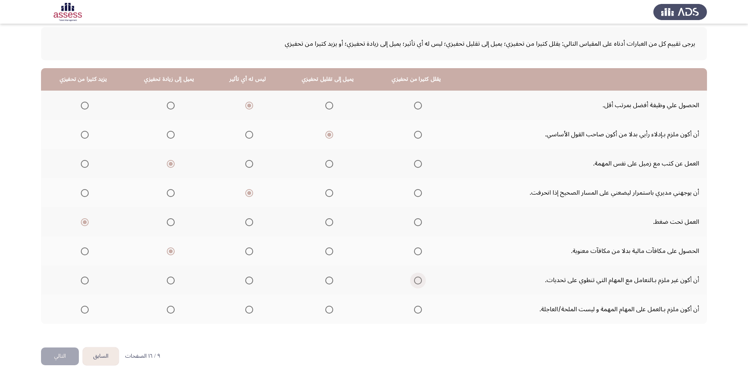
click at [415, 282] on input "Select an option" at bounding box center [418, 281] width 8 height 8
click at [167, 311] on span "Select an option" at bounding box center [171, 310] width 8 height 8
click at [167, 311] on input "Select an option" at bounding box center [171, 310] width 8 height 8
click at [62, 358] on button "التالي" at bounding box center [60, 357] width 38 height 18
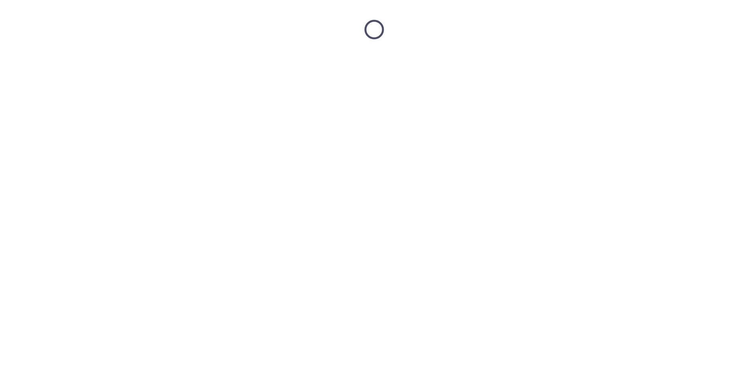
scroll to position [0, 0]
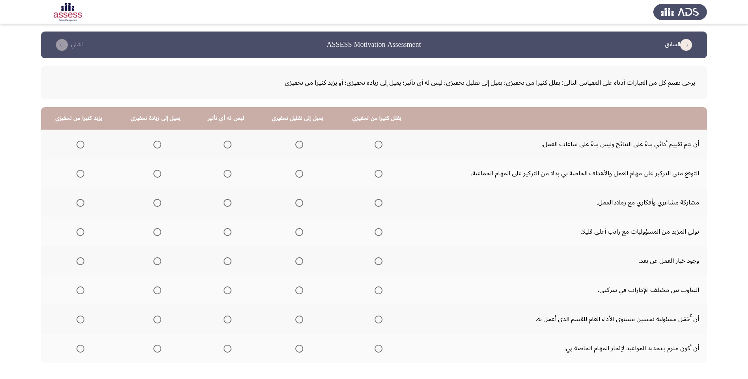
click at [83, 144] on span "Select an option" at bounding box center [81, 145] width 8 height 8
click at [83, 144] on input "Select an option" at bounding box center [81, 145] width 8 height 8
click at [225, 175] on span "Select an option" at bounding box center [228, 174] width 8 height 8
click at [225, 175] on input "Select an option" at bounding box center [228, 174] width 8 height 8
click at [159, 204] on span "Select an option" at bounding box center [157, 203] width 8 height 8
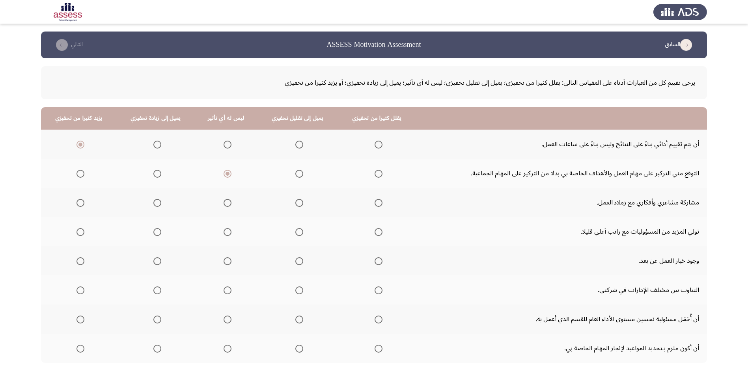
click at [159, 204] on input "Select an option" at bounding box center [157, 203] width 8 height 8
click at [82, 232] on span "Select an option" at bounding box center [81, 232] width 8 height 8
click at [82, 232] on input "Select an option" at bounding box center [81, 232] width 8 height 8
click at [226, 261] on span "Select an option" at bounding box center [228, 262] width 8 height 8
click at [226, 261] on input "Select an option" at bounding box center [228, 262] width 8 height 8
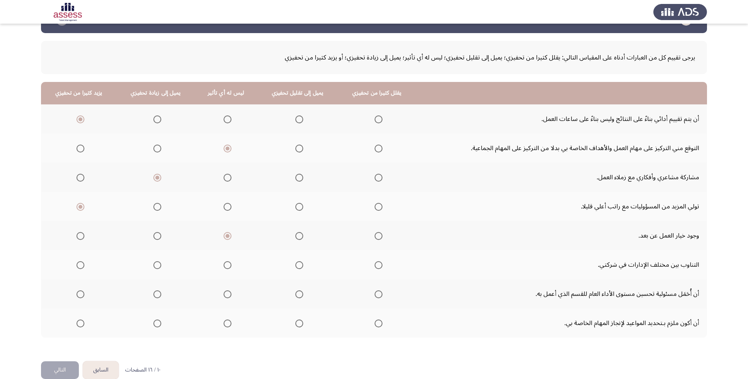
scroll to position [39, 0]
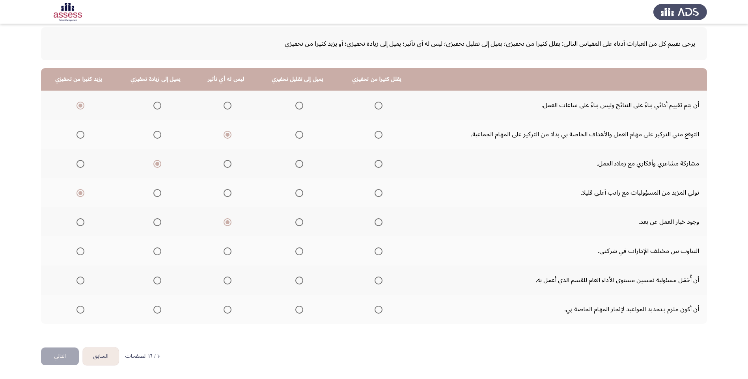
click at [159, 253] on span "Select an option" at bounding box center [157, 252] width 8 height 8
click at [159, 253] on input "Select an option" at bounding box center [157, 252] width 8 height 8
click at [80, 279] on span "Select an option" at bounding box center [81, 281] width 8 height 8
click at [80, 279] on input "Select an option" at bounding box center [81, 281] width 8 height 8
click at [82, 310] on span "Select an option" at bounding box center [81, 310] width 8 height 8
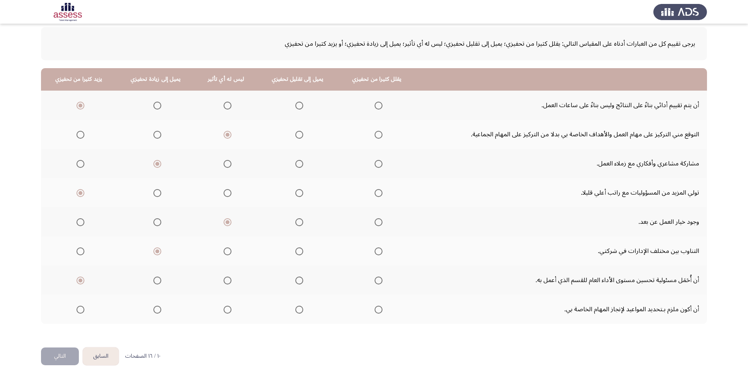
click at [82, 310] on input "Select an option" at bounding box center [81, 310] width 8 height 8
click at [52, 363] on button "التالي" at bounding box center [60, 357] width 38 height 18
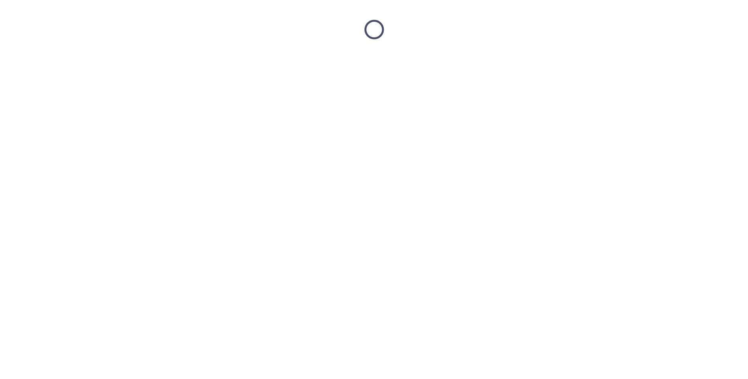
scroll to position [0, 0]
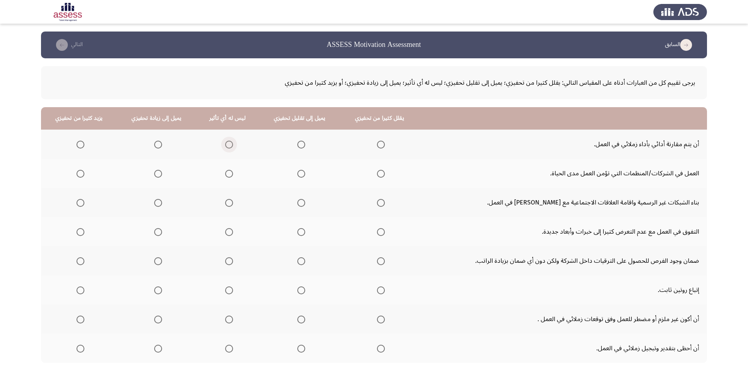
click at [228, 146] on span "Select an option" at bounding box center [229, 145] width 8 height 8
click at [228, 146] on input "Select an option" at bounding box center [229, 145] width 8 height 8
click at [157, 175] on span "Select an option" at bounding box center [158, 174] width 8 height 8
click at [157, 175] on input "Select an option" at bounding box center [158, 174] width 8 height 8
click at [157, 204] on span "Select an option" at bounding box center [158, 203] width 8 height 8
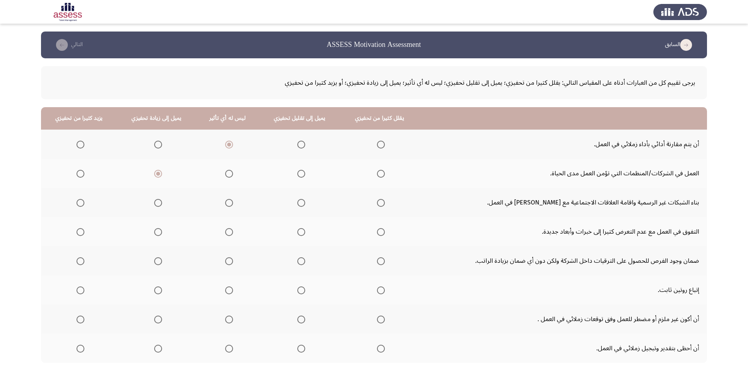
click at [157, 204] on input "Select an option" at bounding box center [158, 203] width 8 height 8
click at [225, 233] on span "Select an option" at bounding box center [229, 232] width 8 height 8
click at [225, 233] on input "Select an option" at bounding box center [229, 232] width 8 height 8
click at [155, 262] on span "Select an option" at bounding box center [158, 262] width 8 height 8
click at [155, 262] on input "Select an option" at bounding box center [158, 262] width 8 height 8
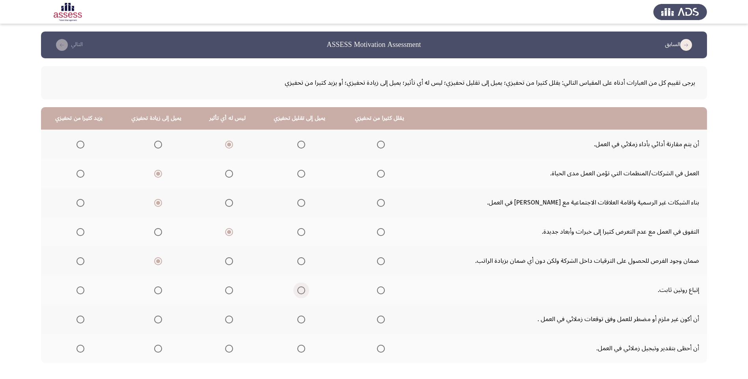
click at [300, 290] on span "Select an option" at bounding box center [301, 291] width 8 height 8
click at [300, 290] on input "Select an option" at bounding box center [301, 291] width 8 height 8
click at [374, 291] on label "Select an option" at bounding box center [379, 291] width 11 height 8
click at [377, 291] on input "Select an option" at bounding box center [381, 291] width 8 height 8
click at [294, 319] on label "Select an option" at bounding box center [299, 320] width 11 height 8
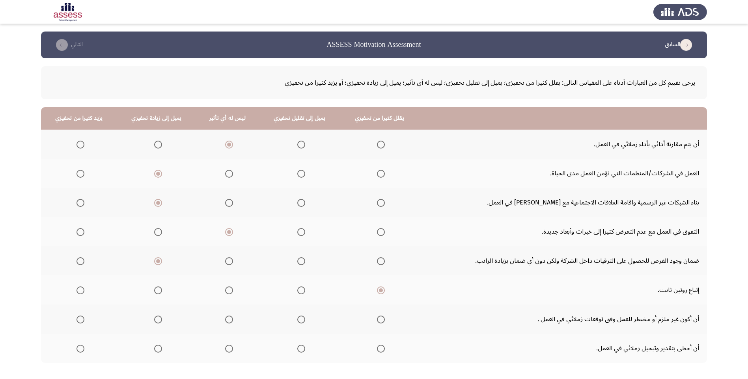
click at [297, 319] on input "Select an option" at bounding box center [301, 320] width 8 height 8
click at [155, 350] on span "Select an option" at bounding box center [158, 349] width 8 height 8
click at [155, 350] on input "Select an option" at bounding box center [158, 349] width 8 height 8
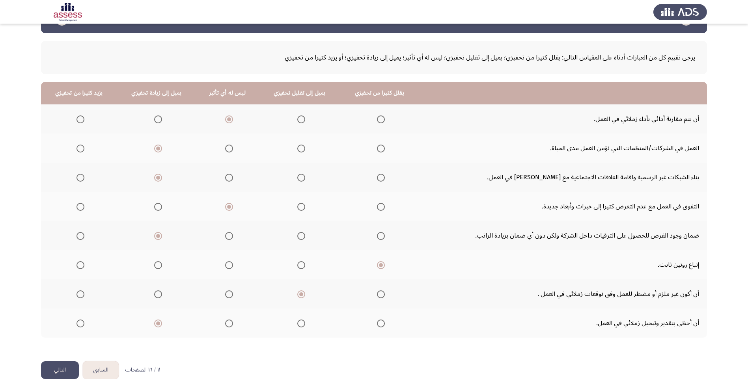
scroll to position [39, 0]
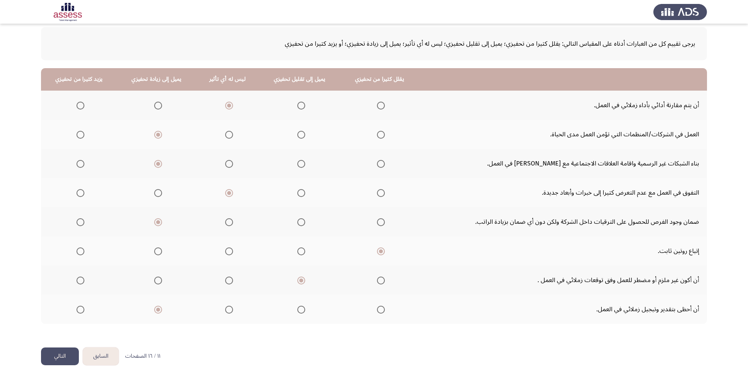
click at [61, 356] on button "التالي" at bounding box center [60, 357] width 38 height 18
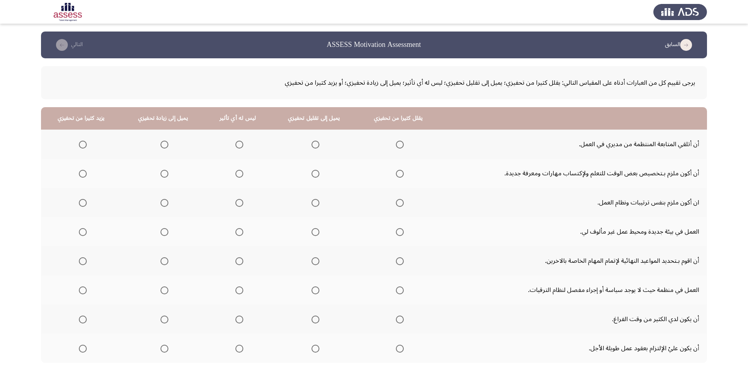
click at [243, 144] on th at bounding box center [238, 144] width 66 height 29
click at [240, 143] on span "Select an option" at bounding box center [239, 145] width 8 height 8
click at [240, 143] on input "Select an option" at bounding box center [239, 145] width 8 height 8
click at [82, 174] on span "Select an option" at bounding box center [83, 174] width 8 height 8
click at [82, 174] on input "Select an option" at bounding box center [83, 174] width 8 height 8
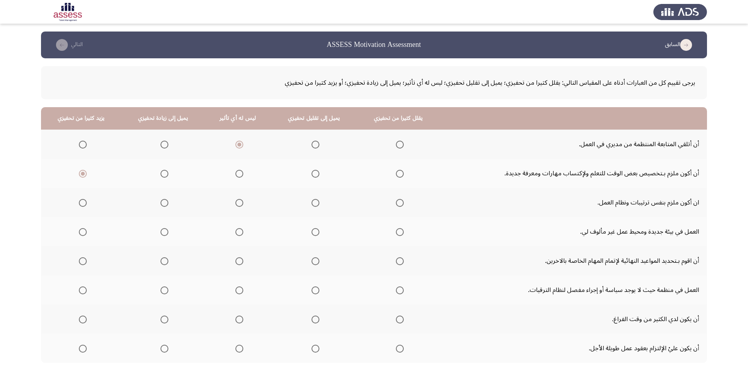
click at [166, 202] on span "Select an option" at bounding box center [165, 203] width 8 height 8
click at [166, 202] on input "Select an option" at bounding box center [165, 203] width 8 height 8
click at [239, 233] on span "Select an option" at bounding box center [239, 232] width 8 height 8
click at [239, 233] on input "Select an option" at bounding box center [239, 232] width 8 height 8
click at [167, 261] on span "Select an option" at bounding box center [165, 262] width 8 height 8
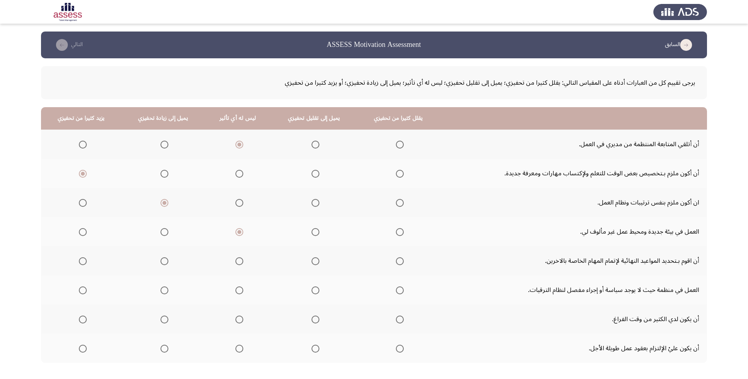
click at [167, 261] on input "Select an option" at bounding box center [165, 262] width 8 height 8
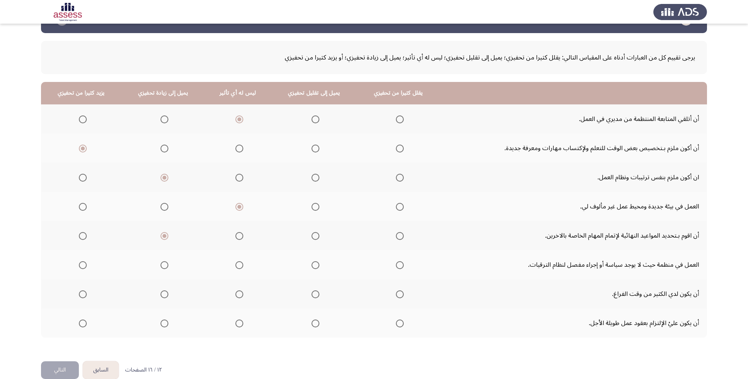
scroll to position [39, 0]
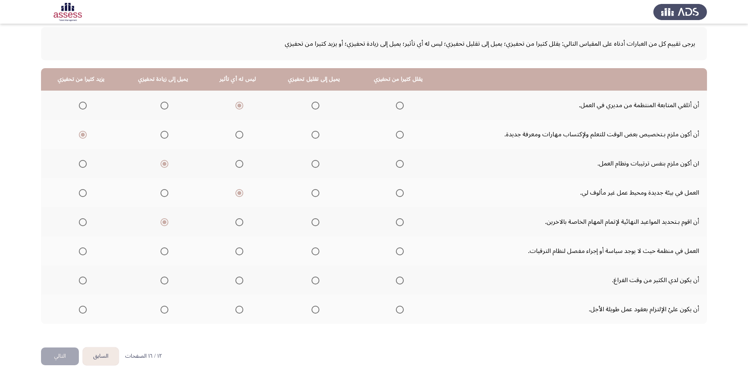
click at [319, 252] on th at bounding box center [314, 251] width 86 height 29
click at [314, 253] on span "Select an option" at bounding box center [316, 252] width 8 height 8
click at [314, 253] on input "Select an option" at bounding box center [316, 252] width 8 height 8
click at [400, 281] on span "Select an option" at bounding box center [400, 281] width 8 height 8
click at [400, 281] on input "Select an option" at bounding box center [400, 281] width 8 height 8
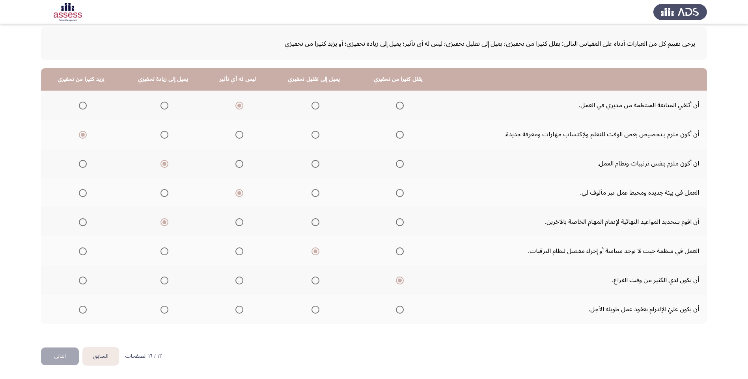
click at [166, 307] on span "Select an option" at bounding box center [165, 310] width 8 height 8
click at [166, 307] on input "Select an option" at bounding box center [165, 310] width 8 height 8
click at [76, 355] on button "التالي" at bounding box center [60, 357] width 38 height 18
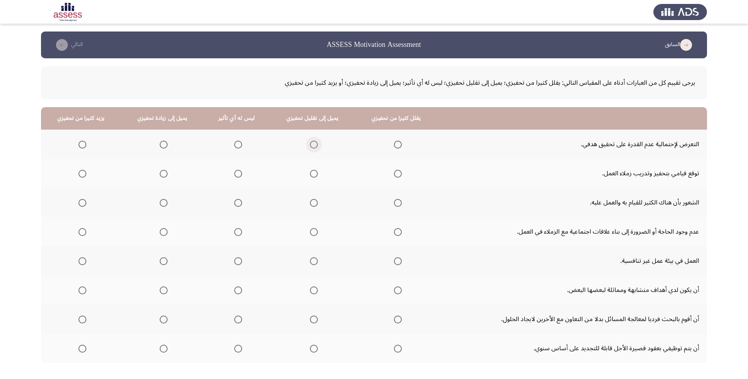
click at [310, 142] on span "Select an option" at bounding box center [314, 145] width 8 height 8
click at [310, 142] on input "Select an option" at bounding box center [314, 145] width 8 height 8
click at [166, 175] on span "Select an option" at bounding box center [164, 174] width 8 height 8
click at [166, 175] on input "Select an option" at bounding box center [164, 174] width 8 height 8
click at [78, 175] on label "Select an option" at bounding box center [80, 174] width 11 height 8
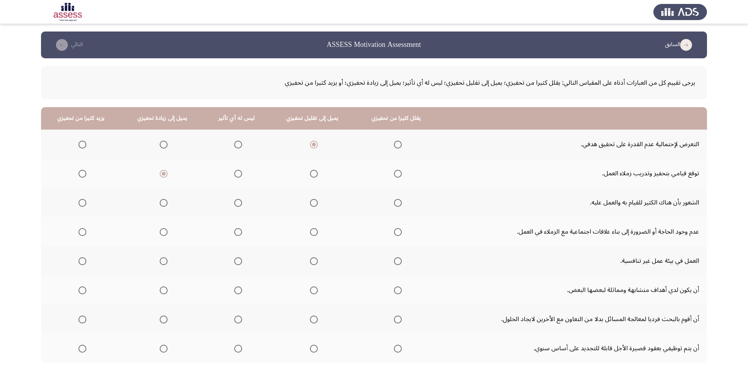
click at [78, 175] on input "Select an option" at bounding box center [82, 174] width 8 height 8
click at [163, 201] on span "Select an option" at bounding box center [164, 203] width 8 height 8
click at [163, 201] on input "Select an option" at bounding box center [164, 203] width 8 height 8
click at [310, 232] on span "Select an option" at bounding box center [314, 232] width 8 height 8
click at [310, 232] on input "Select an option" at bounding box center [314, 232] width 8 height 8
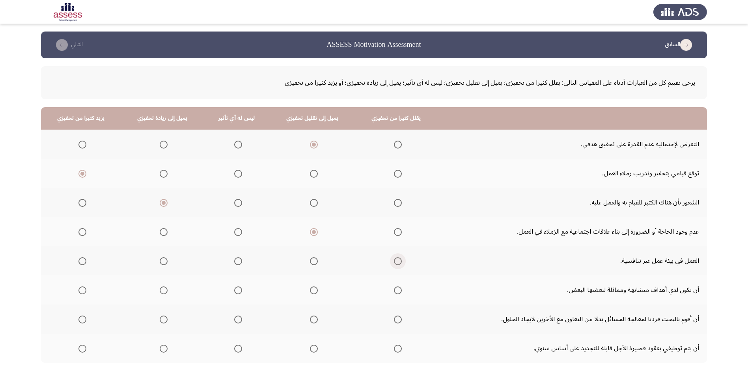
click at [394, 265] on span "Select an option" at bounding box center [398, 262] width 8 height 8
click at [394, 265] on input "Select an option" at bounding box center [398, 262] width 8 height 8
click at [237, 291] on span "Select an option" at bounding box center [238, 291] width 8 height 8
click at [237, 291] on input "Select an option" at bounding box center [238, 291] width 8 height 8
click at [311, 321] on span "Select an option" at bounding box center [314, 320] width 8 height 8
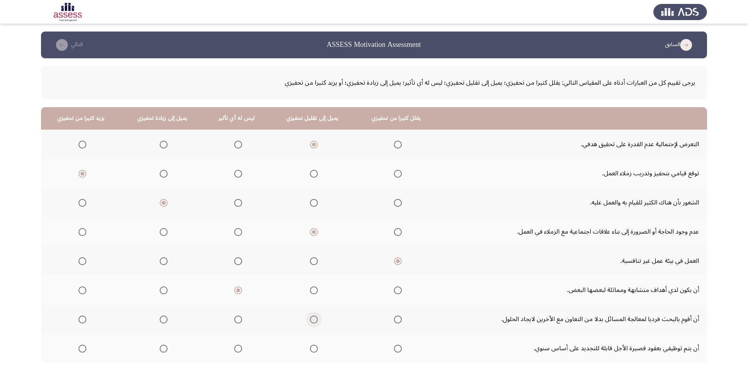
click at [311, 321] on input "Select an option" at bounding box center [314, 320] width 8 height 8
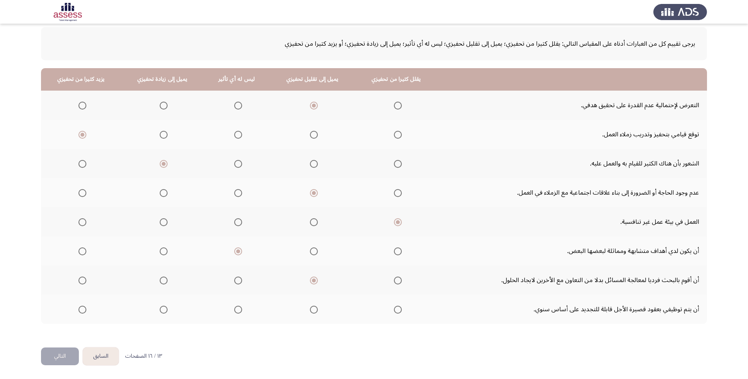
click at [238, 312] on span "Select an option" at bounding box center [238, 310] width 8 height 8
click at [238, 312] on input "Select an option" at bounding box center [238, 310] width 8 height 8
click at [50, 355] on button "التالي" at bounding box center [60, 357] width 38 height 18
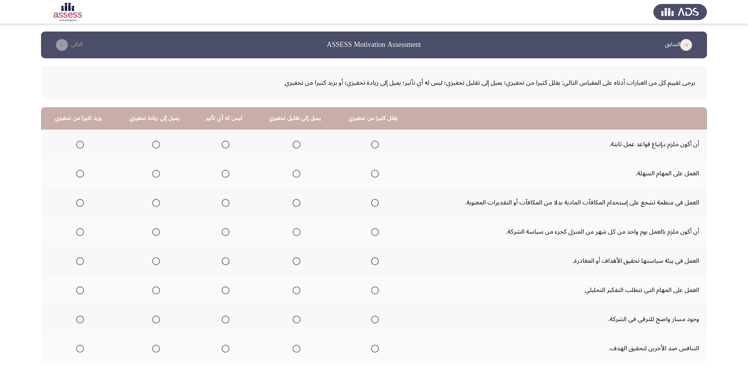
click at [226, 144] on span "Select an option" at bounding box center [226, 145] width 8 height 8
click at [226, 144] on input "Select an option" at bounding box center [226, 145] width 8 height 8
click at [293, 176] on span "Select an option" at bounding box center [297, 174] width 8 height 8
click at [293, 176] on input "Select an option" at bounding box center [297, 174] width 8 height 8
click at [161, 205] on th at bounding box center [155, 202] width 78 height 29
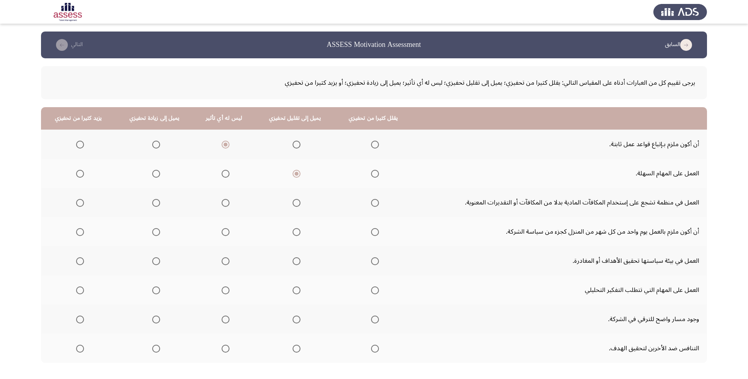
click at [157, 204] on span "Select an option" at bounding box center [156, 203] width 8 height 8
click at [157, 204] on input "Select an option" at bounding box center [156, 203] width 8 height 8
click at [156, 234] on span "Select an option" at bounding box center [156, 232] width 8 height 8
click at [156, 234] on input "Select an option" at bounding box center [156, 232] width 8 height 8
click at [293, 263] on span "Select an option" at bounding box center [297, 262] width 8 height 8
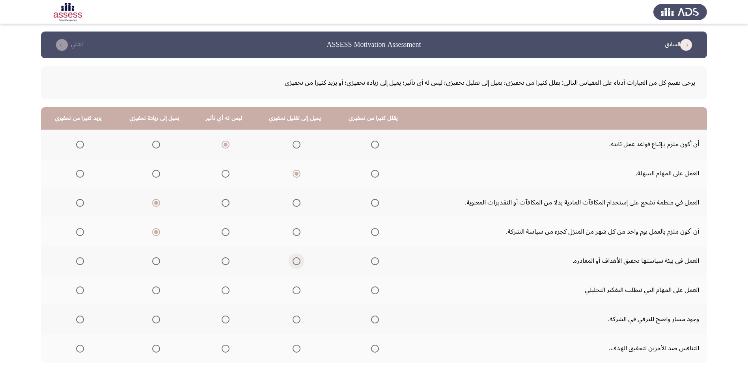
click at [293, 263] on input "Select an option" at bounding box center [297, 262] width 8 height 8
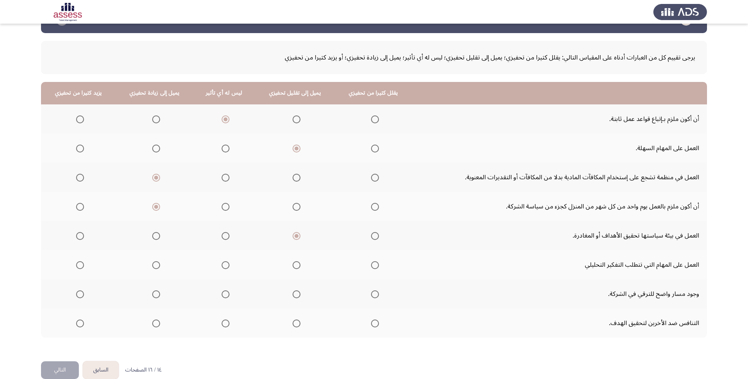
scroll to position [39, 0]
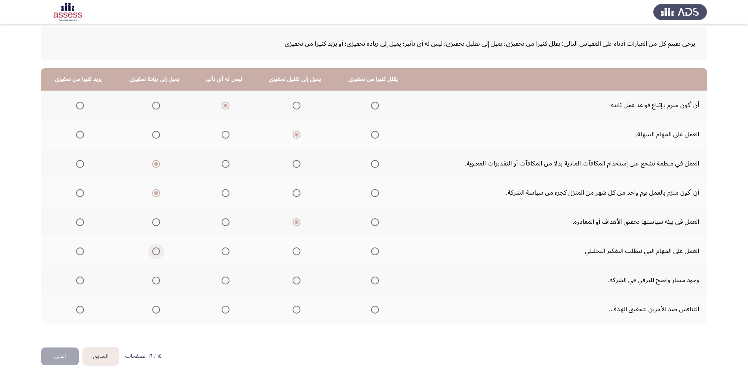
click at [159, 254] on span "Select an option" at bounding box center [156, 252] width 8 height 8
click at [159, 254] on input "Select an option" at bounding box center [156, 252] width 8 height 8
click at [82, 281] on span "Select an option" at bounding box center [80, 281] width 8 height 8
click at [82, 281] on input "Select an option" at bounding box center [80, 281] width 8 height 8
click at [81, 312] on span "Select an option" at bounding box center [80, 310] width 8 height 8
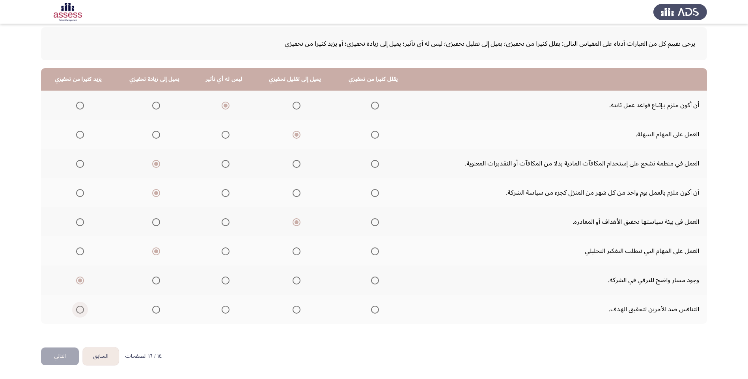
click at [81, 312] on input "Select an option" at bounding box center [80, 310] width 8 height 8
click at [222, 314] on span "Select an option" at bounding box center [226, 310] width 8 height 8
click at [222, 314] on input "Select an option" at bounding box center [226, 310] width 8 height 8
click at [72, 353] on button "التالي" at bounding box center [60, 357] width 38 height 18
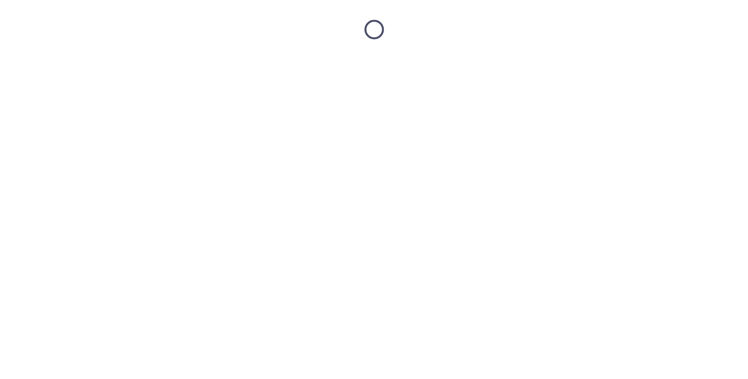
scroll to position [0, 0]
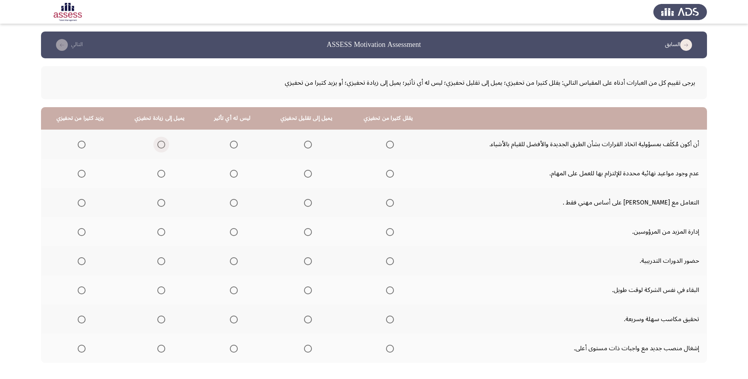
click at [158, 147] on span "Select an option" at bounding box center [161, 145] width 8 height 8
click at [158, 147] on input "Select an option" at bounding box center [161, 145] width 8 height 8
click at [232, 173] on span "Select an option" at bounding box center [234, 174] width 8 height 8
click at [232, 173] on input "Select an option" at bounding box center [234, 174] width 8 height 8
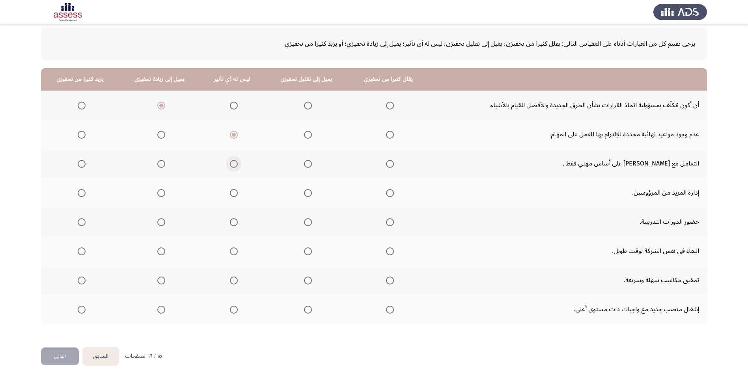
click at [231, 167] on span "Select an option" at bounding box center [234, 164] width 8 height 8
click at [231, 167] on input "Select an option" at bounding box center [234, 164] width 8 height 8
click at [161, 195] on span "Select an option" at bounding box center [161, 193] width 8 height 8
click at [161, 195] on input "Select an option" at bounding box center [161, 193] width 8 height 8
click at [157, 224] on span "Select an option" at bounding box center [161, 222] width 8 height 8
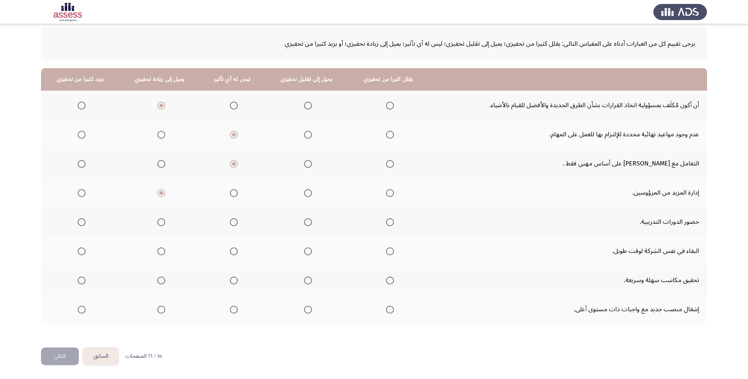
click at [157, 224] on input "Select an option" at bounding box center [161, 222] width 8 height 8
click at [159, 249] on span "Select an option" at bounding box center [161, 252] width 8 height 8
click at [159, 249] on input "Select an option" at bounding box center [161, 252] width 8 height 8
click at [235, 281] on span "Select an option" at bounding box center [234, 281] width 8 height 8
click at [235, 281] on input "Select an option" at bounding box center [234, 281] width 8 height 8
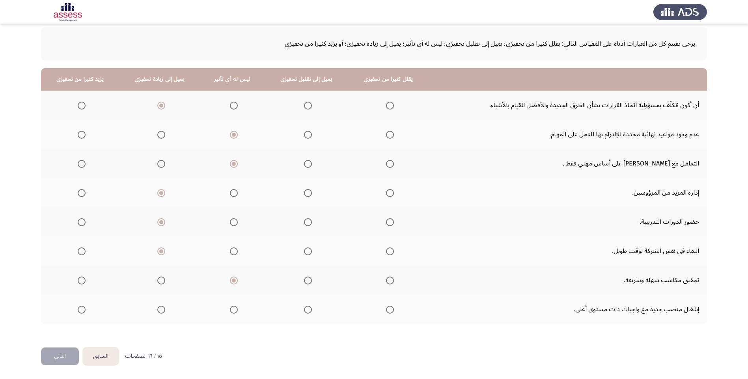
click at [83, 310] on span "Select an option" at bounding box center [82, 310] width 8 height 8
click at [83, 310] on input "Select an option" at bounding box center [82, 310] width 8 height 8
click at [63, 362] on button "التالي" at bounding box center [60, 357] width 38 height 18
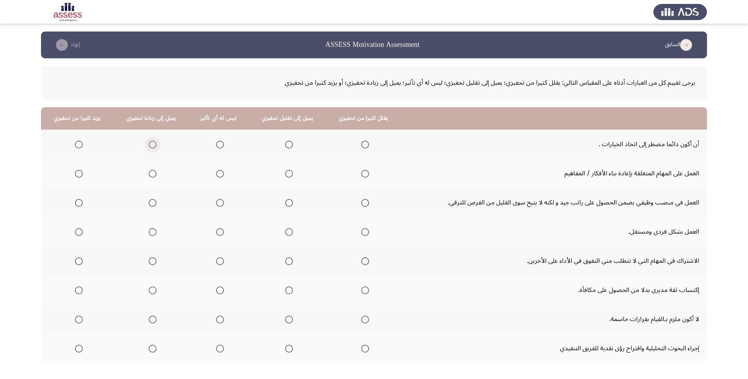
click at [150, 142] on span "Select an option" at bounding box center [153, 145] width 8 height 8
click at [150, 142] on input "Select an option" at bounding box center [153, 145] width 8 height 8
click at [152, 177] on span "Select an option" at bounding box center [153, 174] width 8 height 8
click at [152, 177] on input "Select an option" at bounding box center [153, 174] width 8 height 8
click at [285, 204] on span "Select an option" at bounding box center [289, 203] width 8 height 8
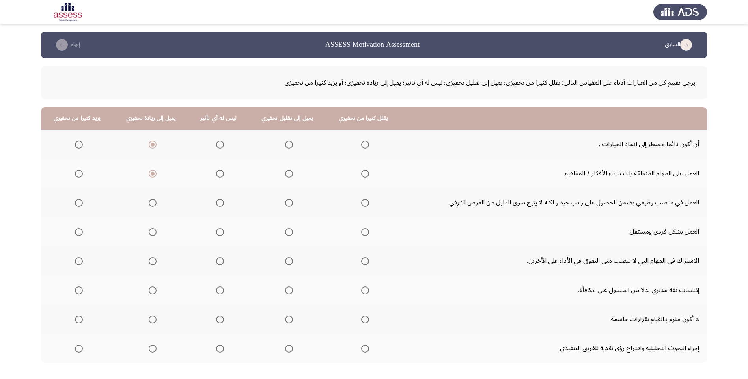
click at [285, 204] on input "Select an option" at bounding box center [289, 203] width 8 height 8
click at [216, 205] on span "Select an option" at bounding box center [220, 203] width 8 height 8
click at [216, 205] on input "Select an option" at bounding box center [220, 203] width 8 height 8
click at [287, 203] on span "Select an option" at bounding box center [289, 203] width 8 height 8
click at [287, 203] on input "Select an option" at bounding box center [289, 203] width 8 height 8
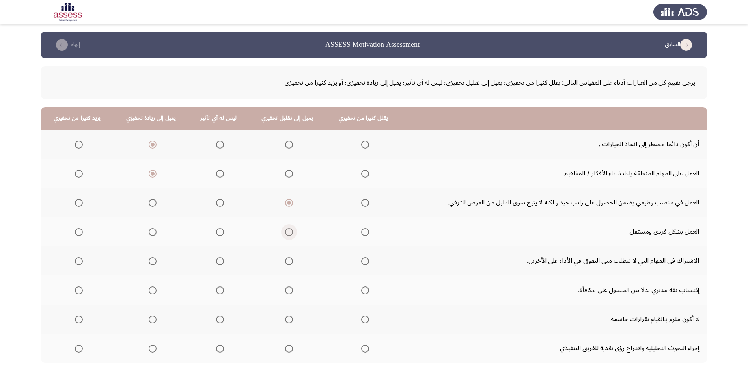
click at [282, 235] on label "Select an option" at bounding box center [287, 232] width 11 height 8
click at [285, 235] on input "Select an option" at bounding box center [289, 232] width 8 height 8
click at [285, 262] on span "Select an option" at bounding box center [289, 262] width 8 height 8
click at [285, 262] on input "Select an option" at bounding box center [289, 262] width 8 height 8
click at [80, 291] on span "Select an option" at bounding box center [79, 291] width 8 height 8
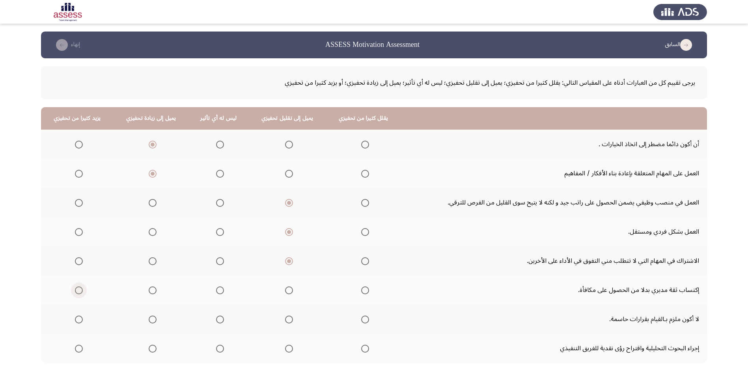
click at [80, 291] on input "Select an option" at bounding box center [79, 291] width 8 height 8
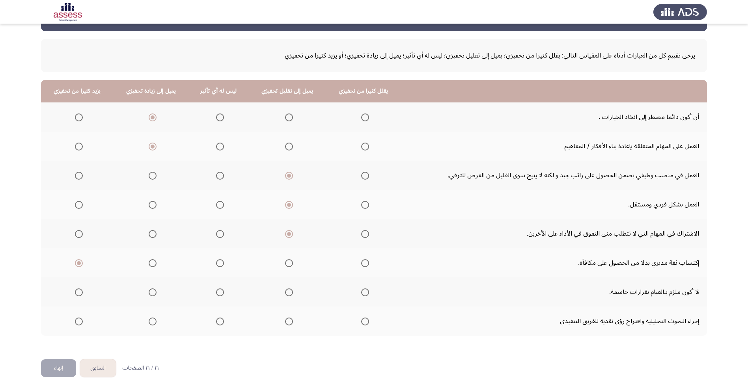
scroll to position [39, 0]
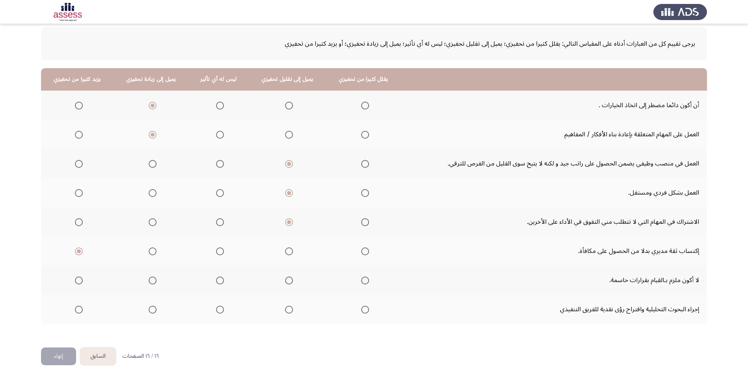
click at [363, 282] on span "Select an option" at bounding box center [365, 281] width 8 height 8
click at [363, 282] on input "Select an option" at bounding box center [365, 281] width 8 height 8
click at [77, 310] on span "Select an option" at bounding box center [79, 310] width 8 height 8
click at [77, 310] on input "Select an option" at bounding box center [79, 310] width 8 height 8
click at [56, 345] on div "يرجى تقييم كل من العبارات أدناه على المقياس التالي: يقلل كثيرا من تحفيزي؛ يميل …" at bounding box center [374, 183] width 666 height 329
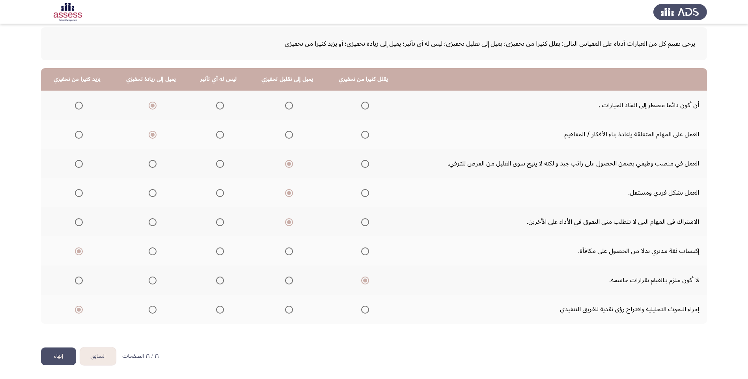
click at [59, 355] on button "إنهاء" at bounding box center [58, 357] width 35 height 18
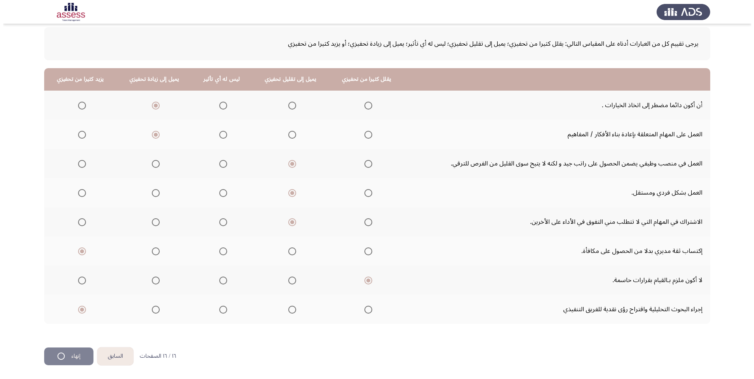
scroll to position [0, 0]
